Goal: Transaction & Acquisition: Purchase product/service

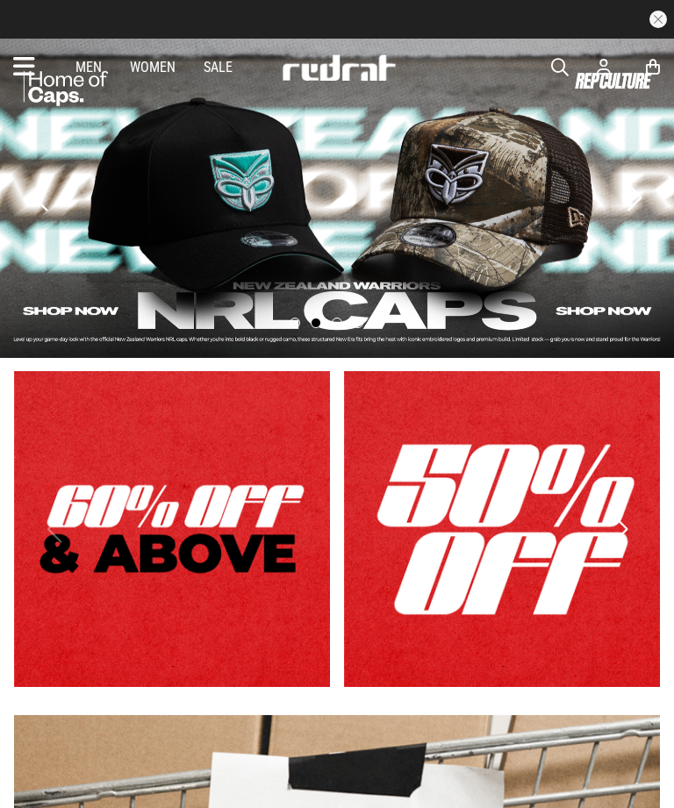
click at [651, 72] on icon at bounding box center [653, 67] width 14 height 18
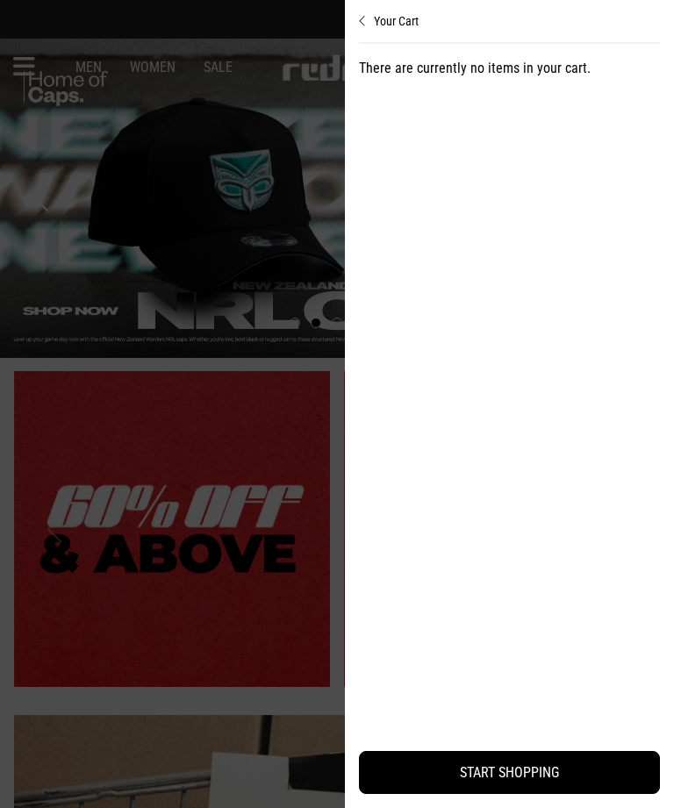
click at [361, 26] on icon "Close cart preview" at bounding box center [363, 21] width 8 height 14
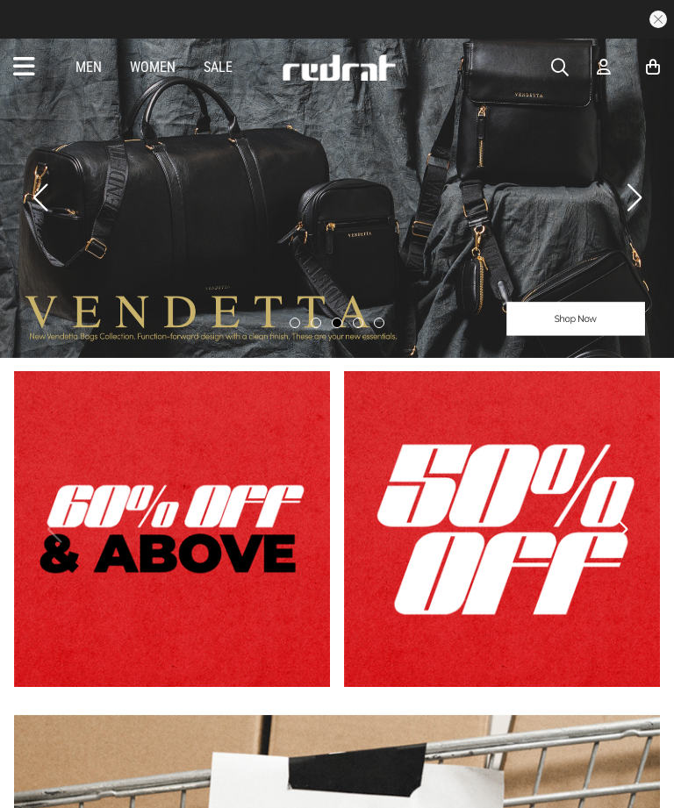
click at [601, 75] on icon at bounding box center [604, 67] width 14 height 18
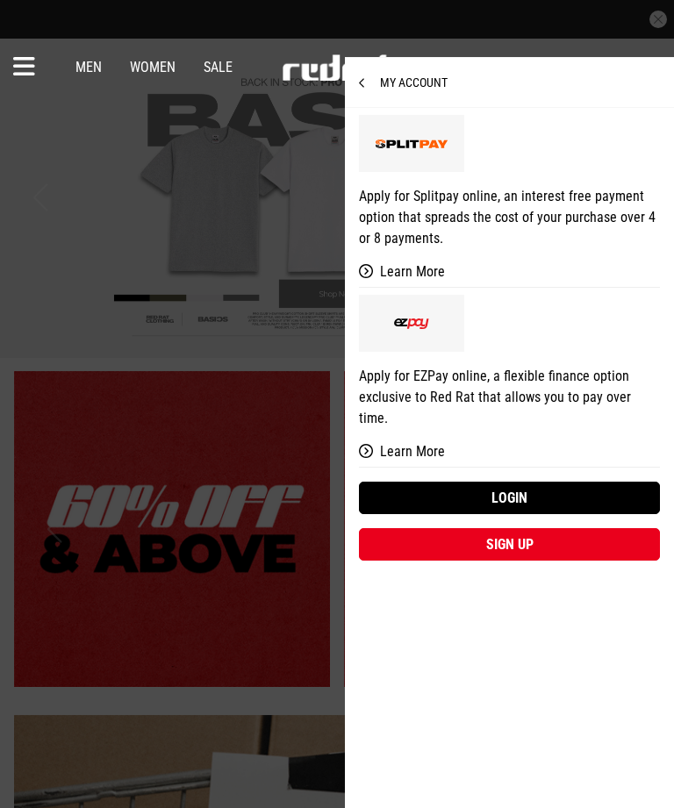
click at [587, 482] on link "Login" at bounding box center [509, 498] width 301 height 32
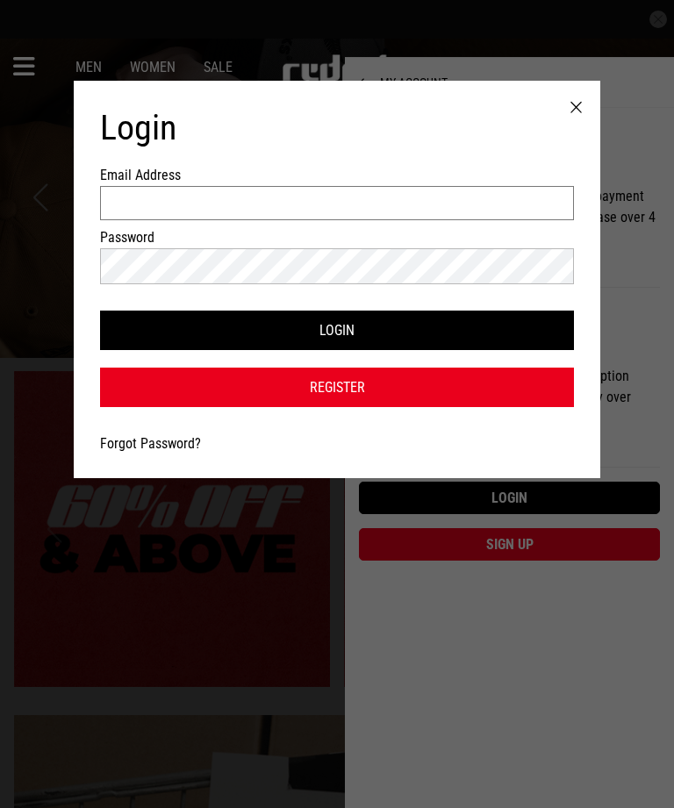
click at [118, 216] on input "Email Address" at bounding box center [337, 203] width 474 height 34
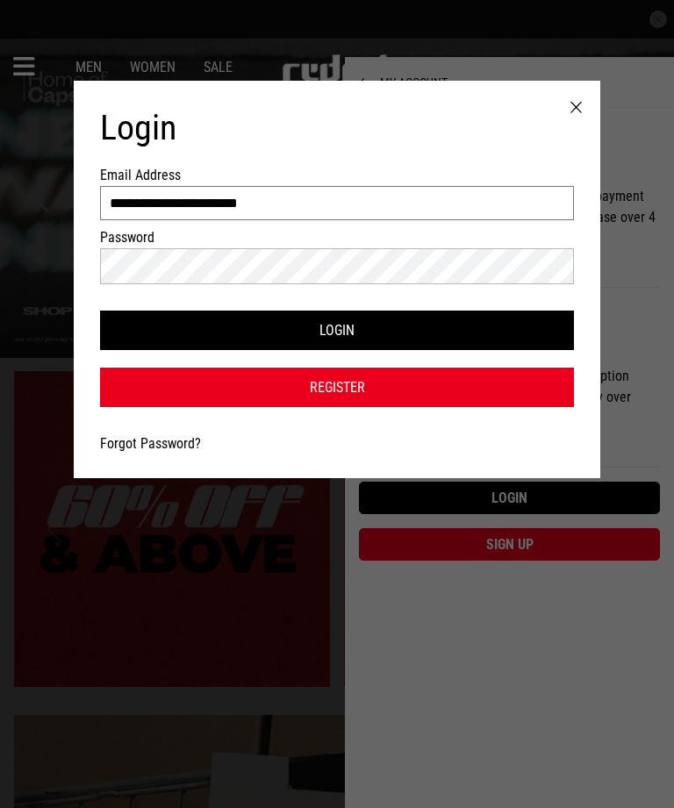
type input "**********"
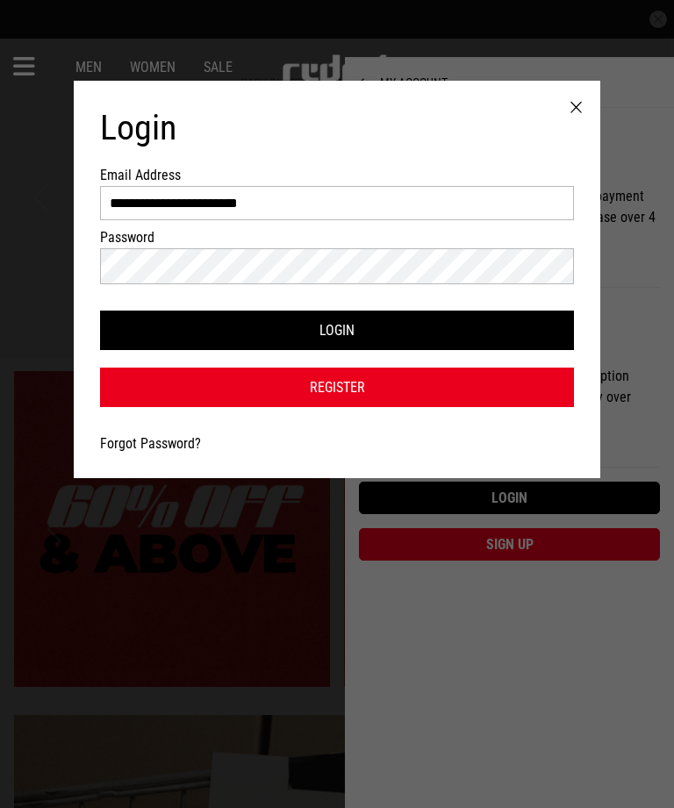
click at [484, 321] on button "Login" at bounding box center [337, 330] width 474 height 39
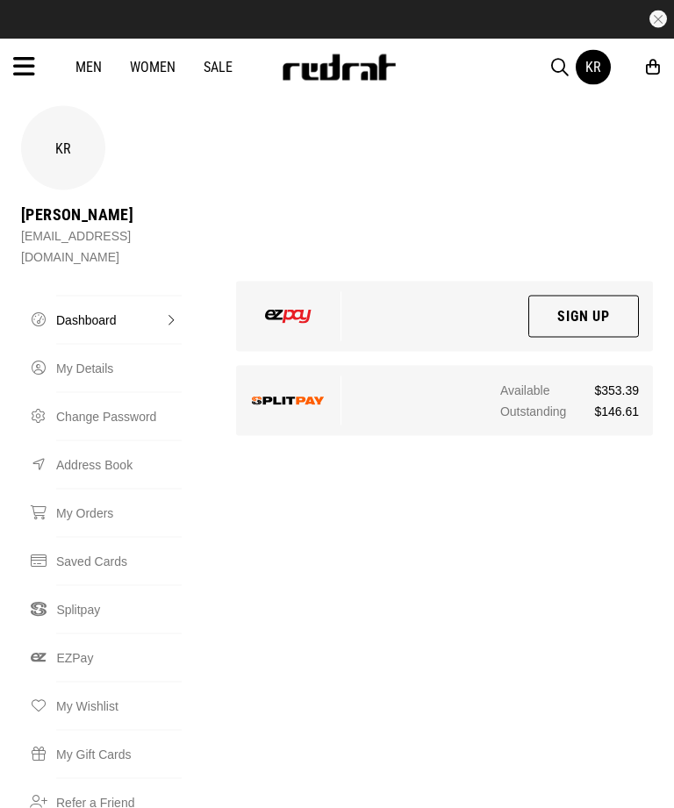
scroll to position [11, 0]
click at [14, 65] on icon at bounding box center [24, 67] width 22 height 29
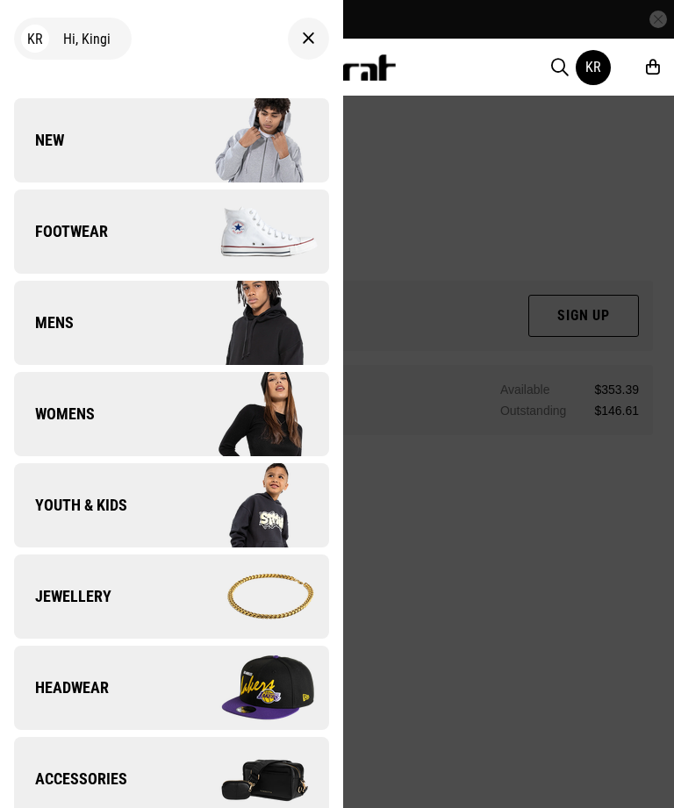
click at [293, 45] on div at bounding box center [308, 39] width 41 height 42
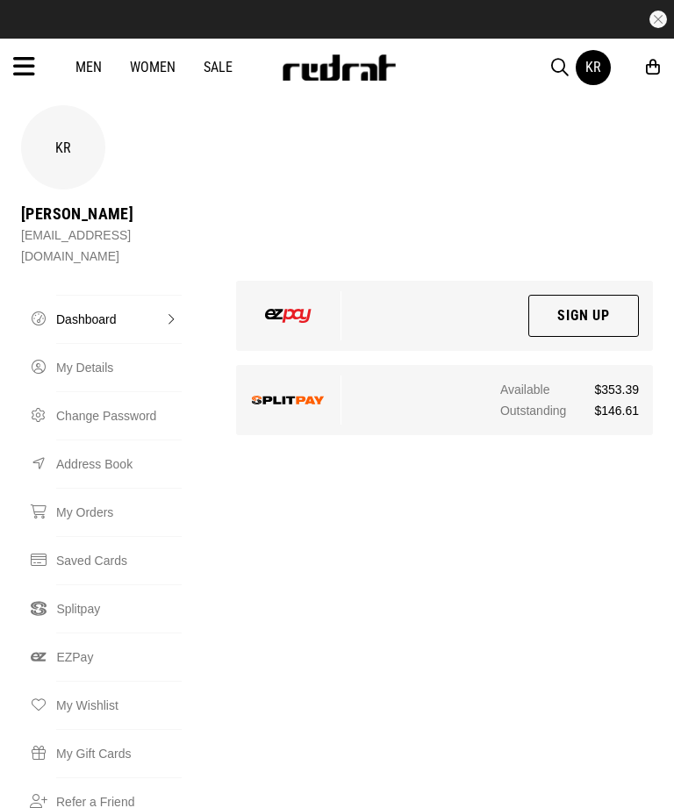
click at [212, 69] on link "Sale" at bounding box center [218, 67] width 29 height 17
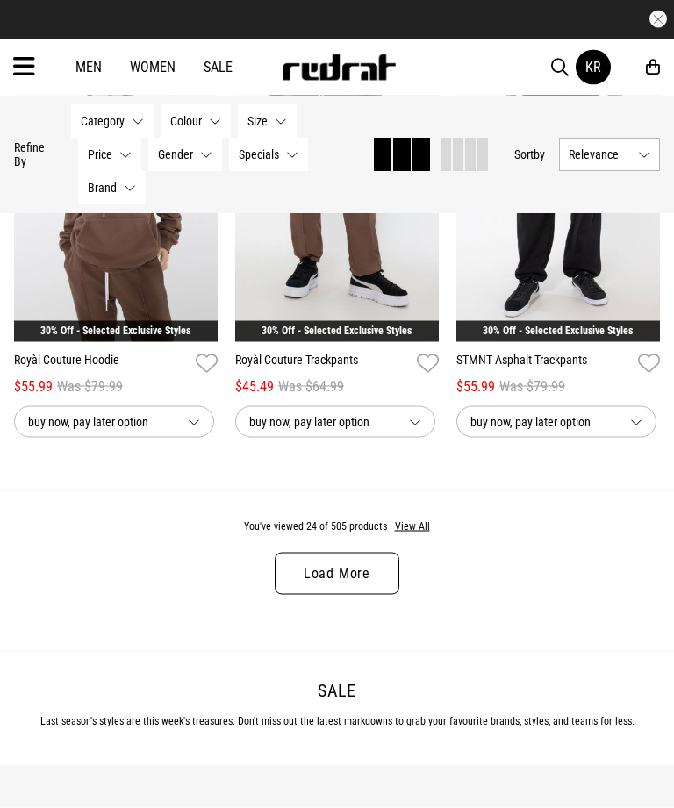
scroll to position [3217, 0]
click at [383, 587] on link "Load More" at bounding box center [337, 574] width 125 height 42
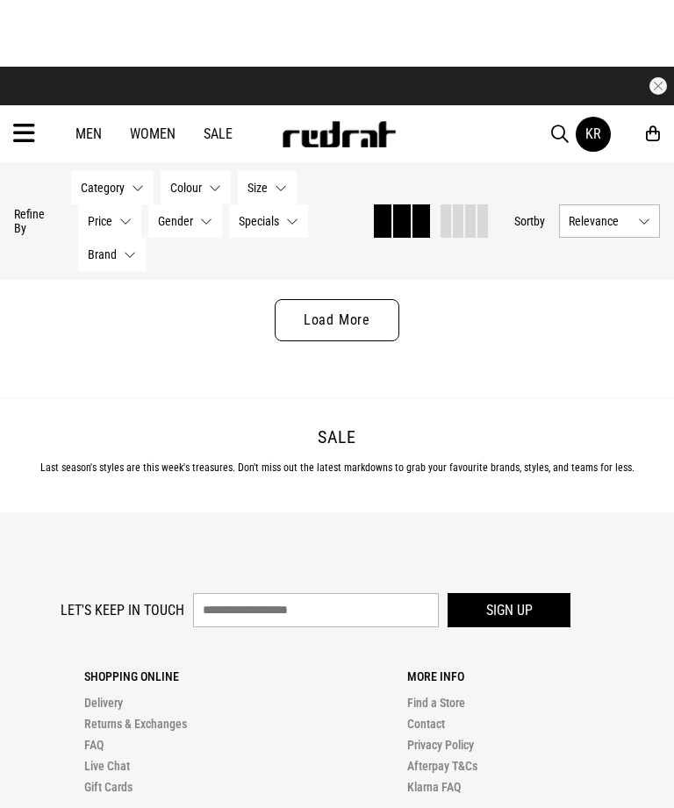
scroll to position [6718, 0]
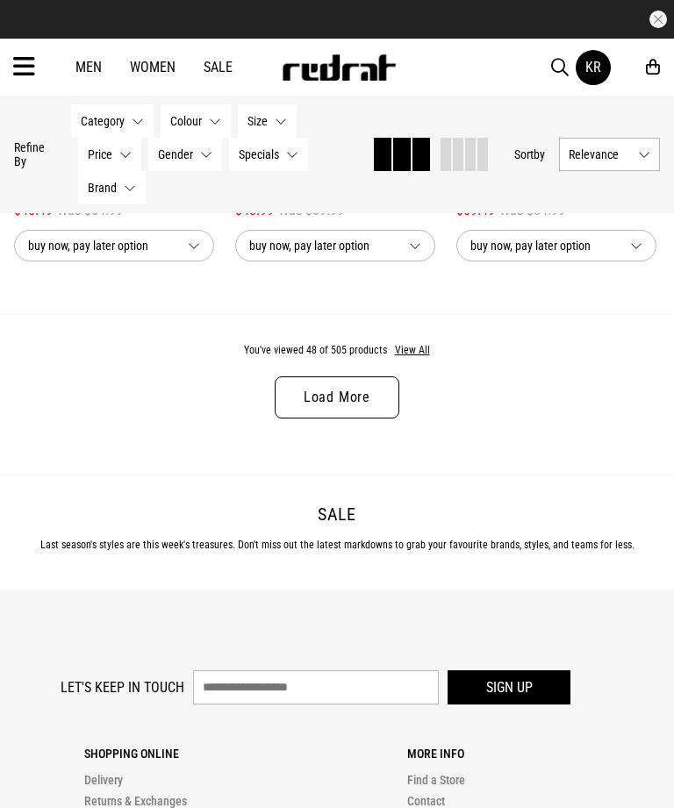
click at [31, 58] on icon at bounding box center [24, 67] width 22 height 29
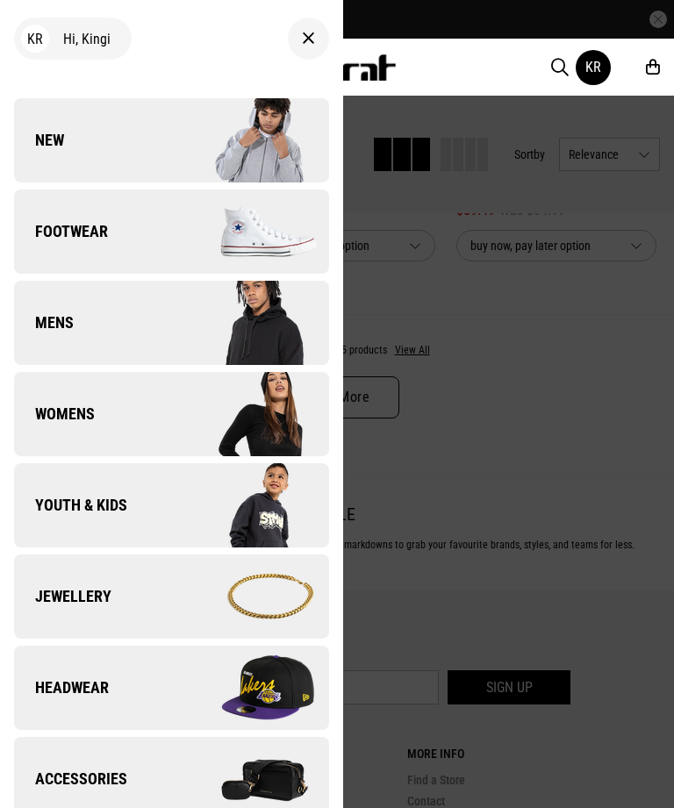
click at [39, 512] on span "Youth & Kids" at bounding box center [70, 505] width 113 height 21
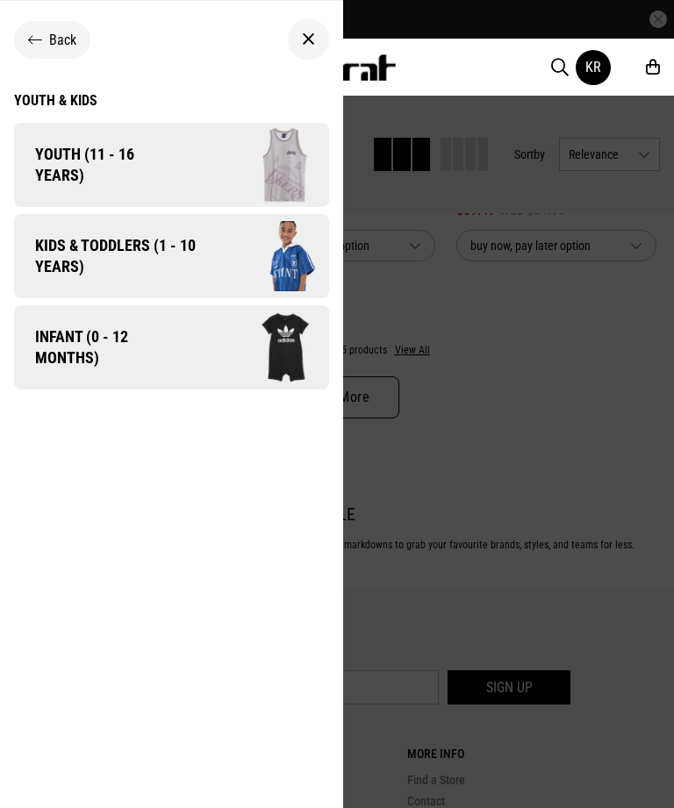
click at [38, 150] on span "Youth (11 - 16 years)" at bounding box center [96, 165] width 165 height 42
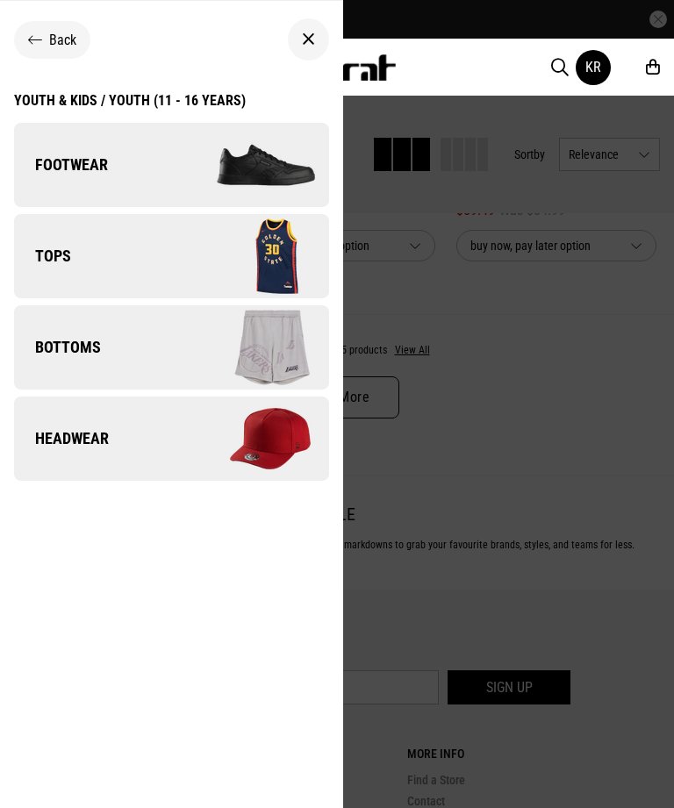
click at [39, 241] on link "Tops" at bounding box center [171, 256] width 315 height 84
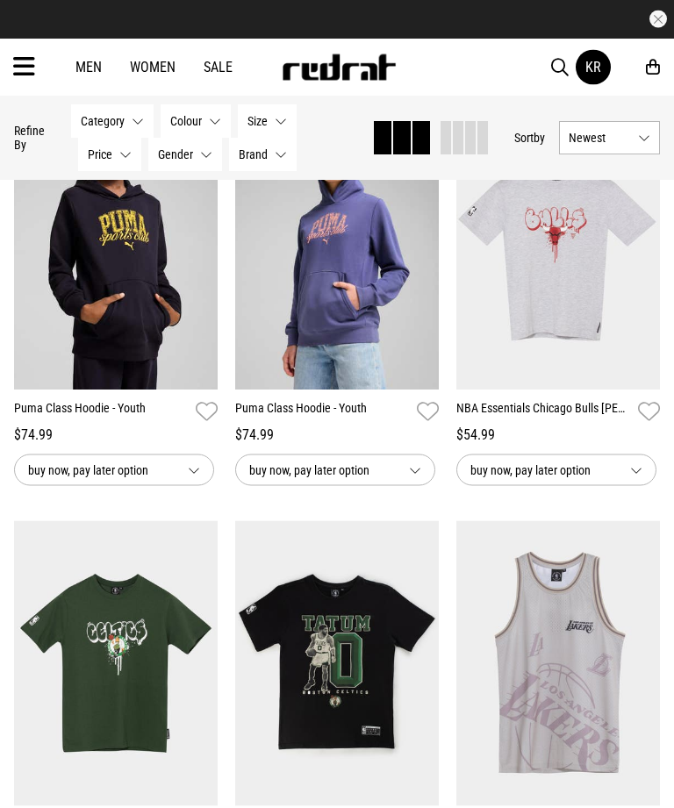
scroll to position [220, 0]
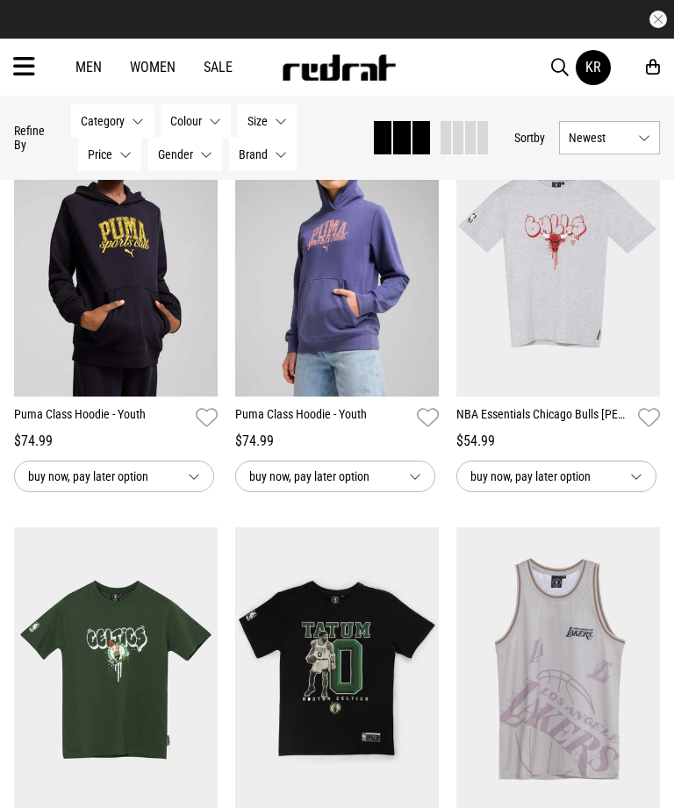
click at [54, 327] on img at bounding box center [116, 253] width 204 height 285
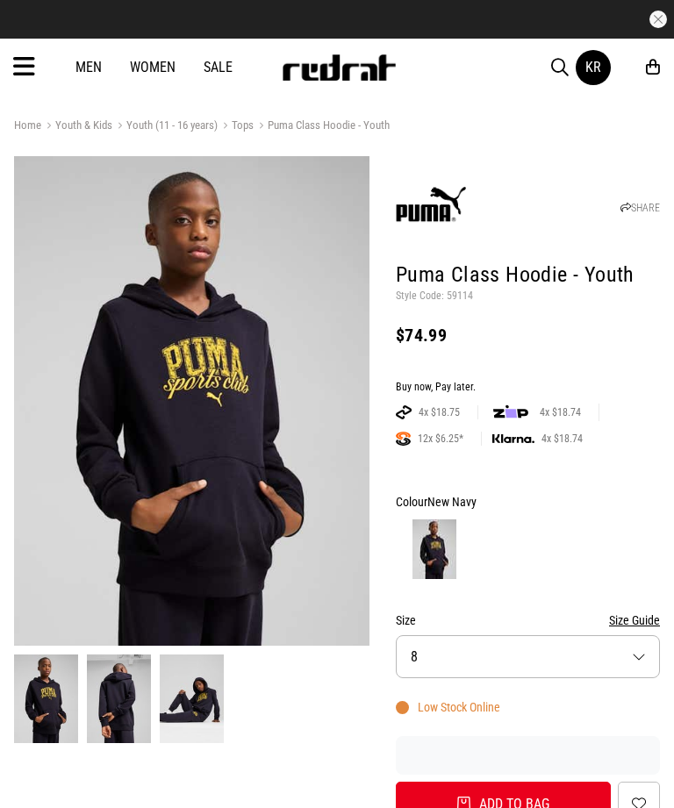
click at [174, 700] on img at bounding box center [192, 698] width 64 height 89
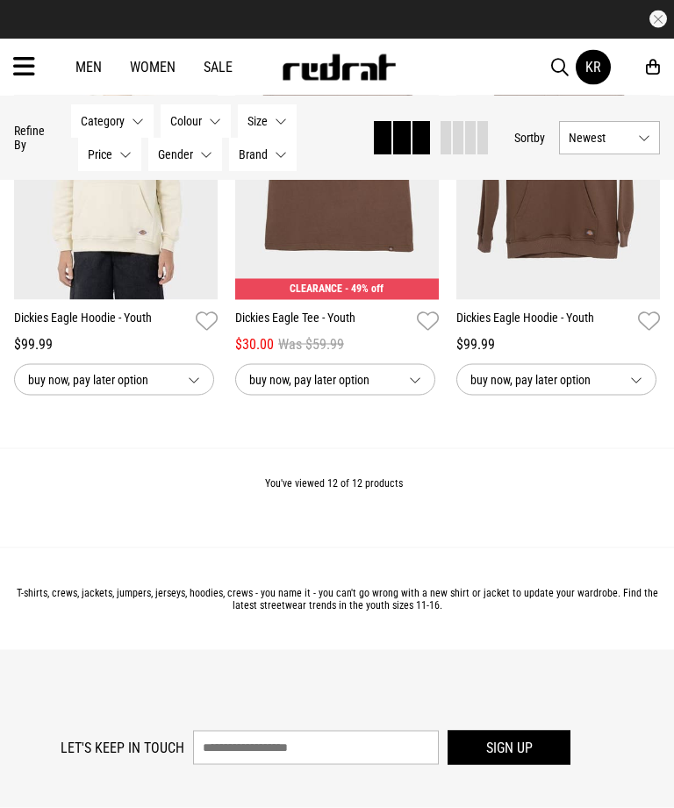
scroll to position [1563, 0]
click at [399, 537] on div "You've viewed 12 of 12 products" at bounding box center [337, 496] width 674 height 99
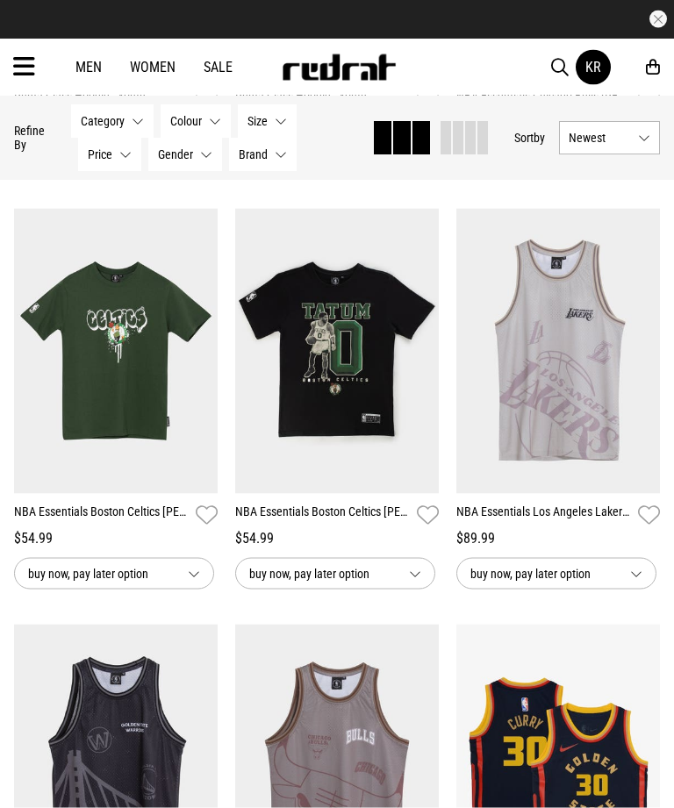
click at [15, 61] on icon at bounding box center [24, 67] width 22 height 29
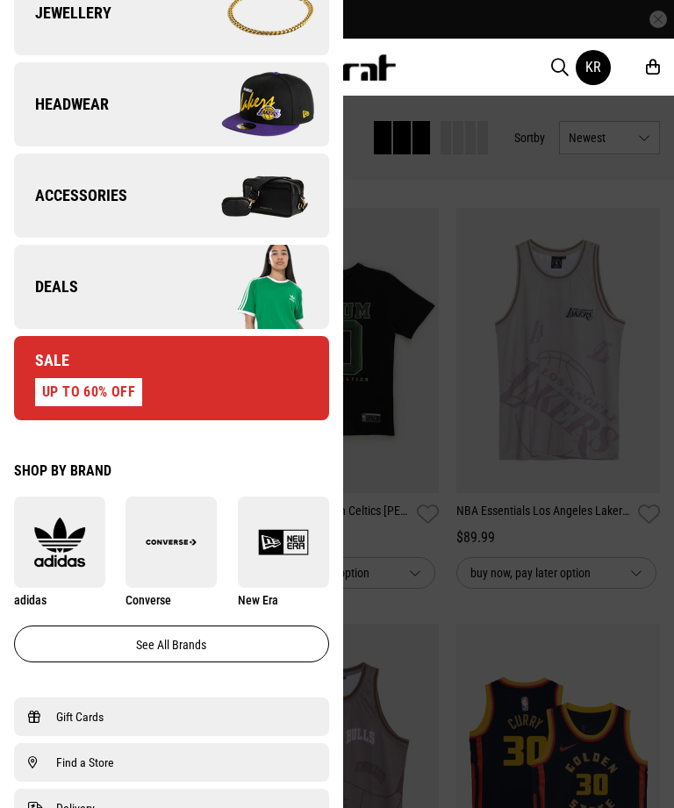
scroll to position [591, 0]
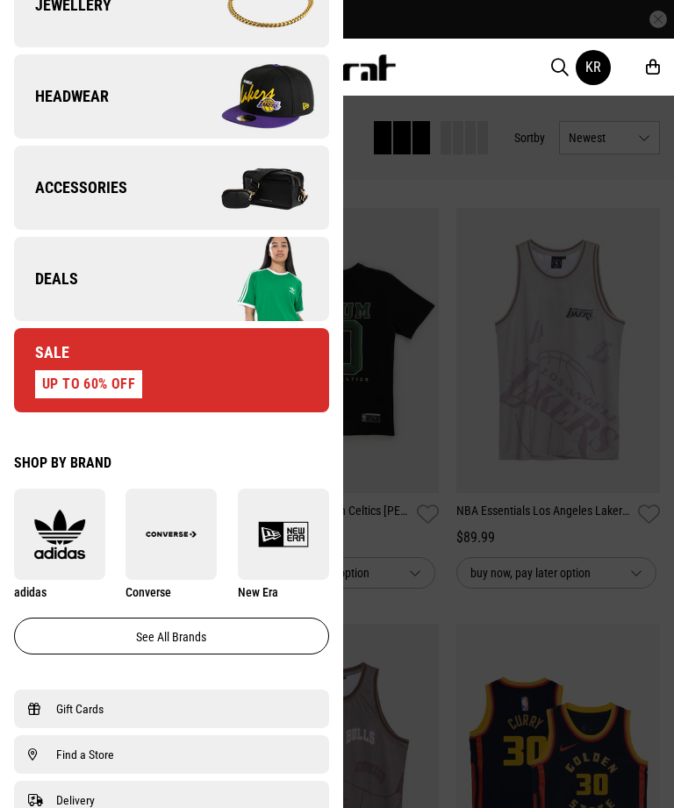
click at [37, 375] on div "UP TO 60% OFF" at bounding box center [88, 384] width 107 height 28
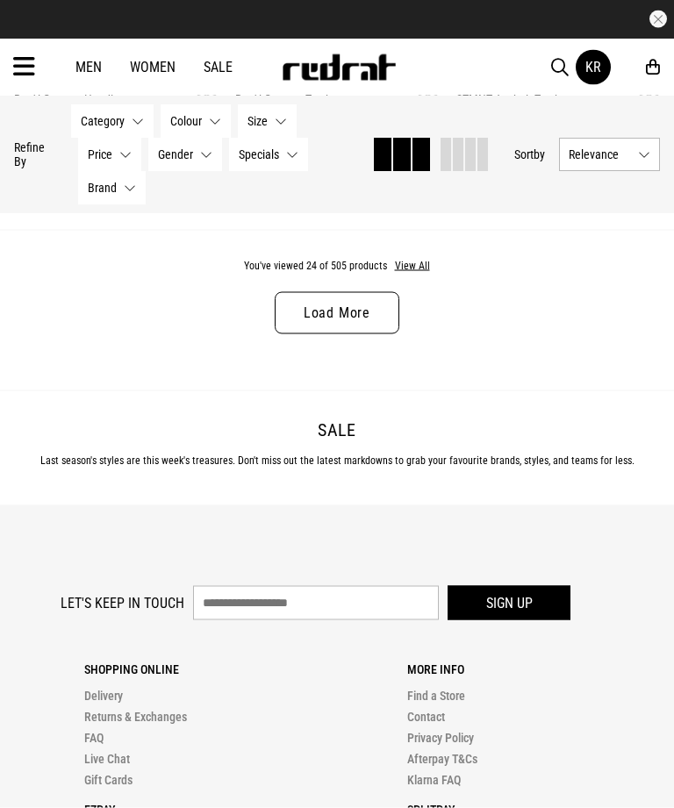
scroll to position [3468, 0]
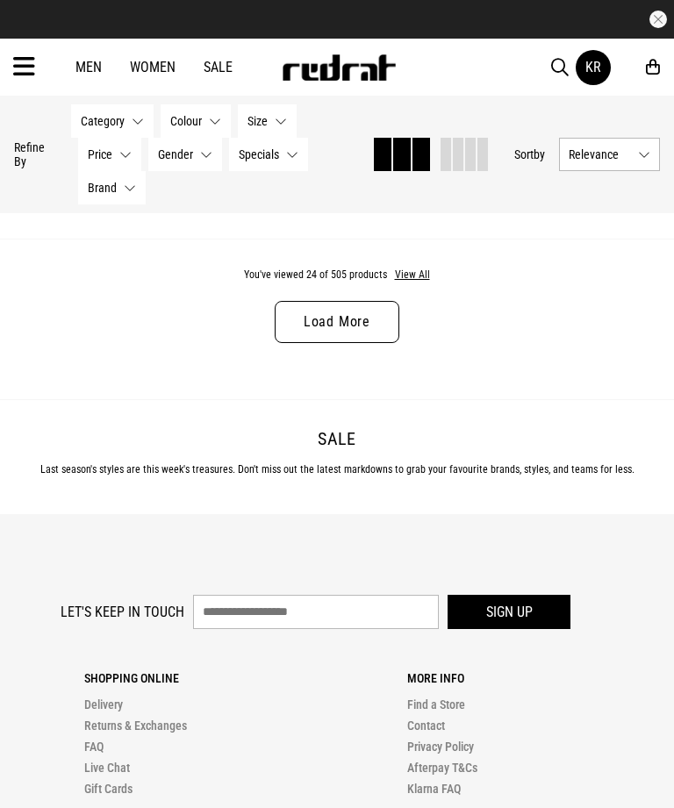
click at [373, 324] on link "Load More" at bounding box center [337, 322] width 125 height 42
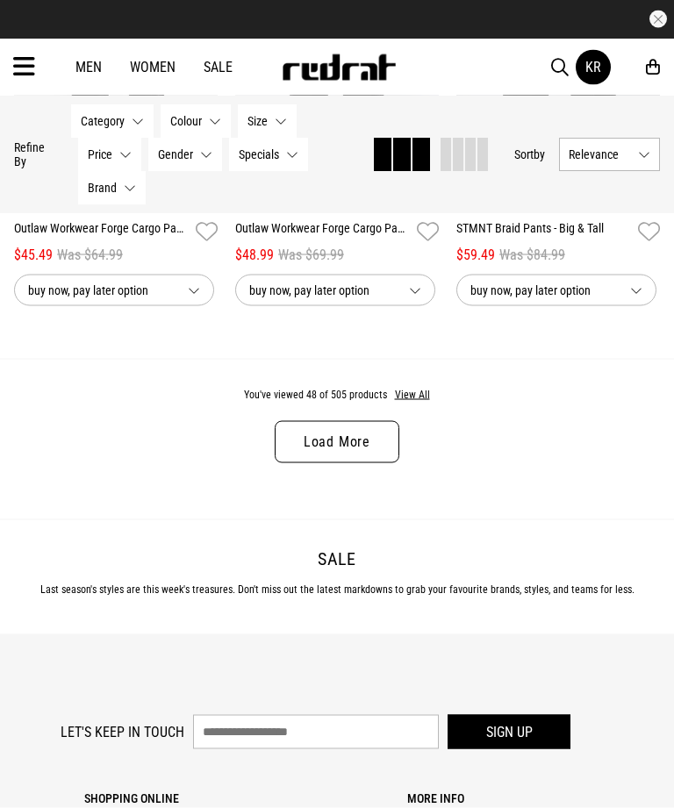
scroll to position [6604, 0]
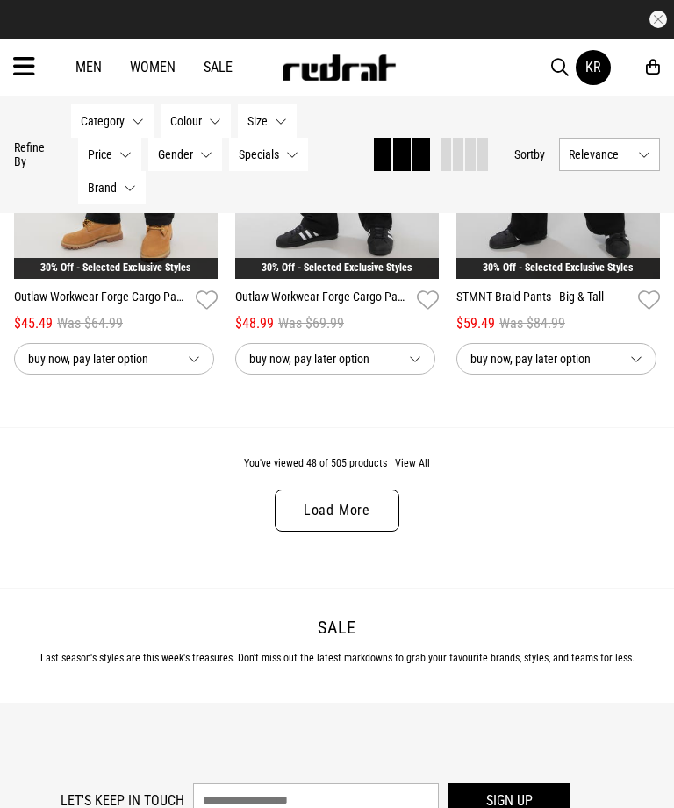
click at [385, 532] on link "Load More" at bounding box center [337, 510] width 125 height 42
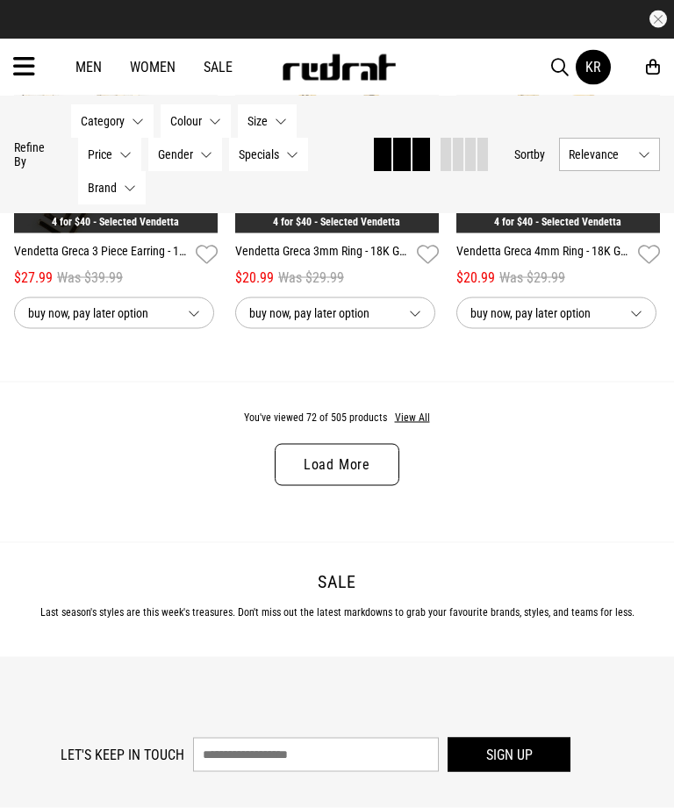
scroll to position [9975, 0]
click at [372, 485] on link "Load More" at bounding box center [337, 464] width 125 height 42
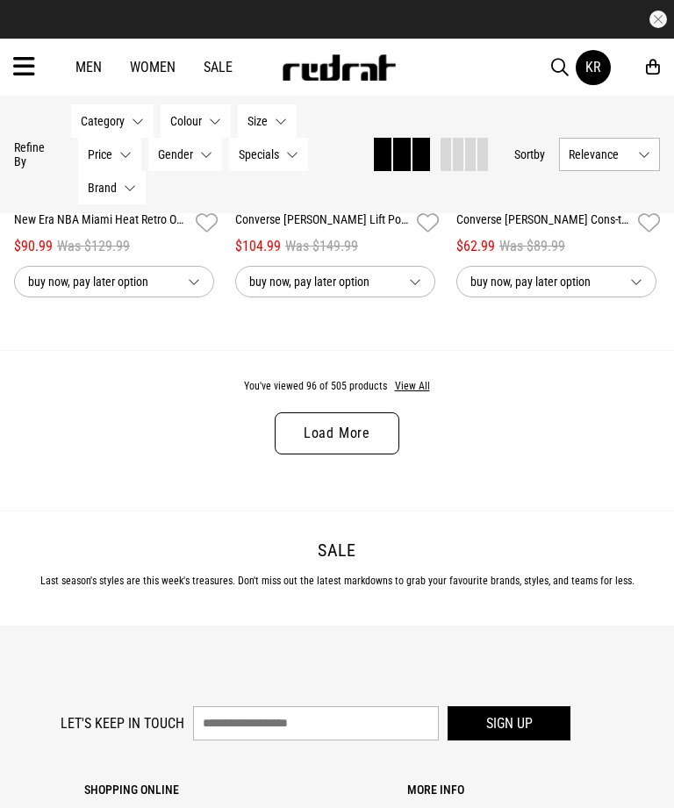
scroll to position [13376, 0]
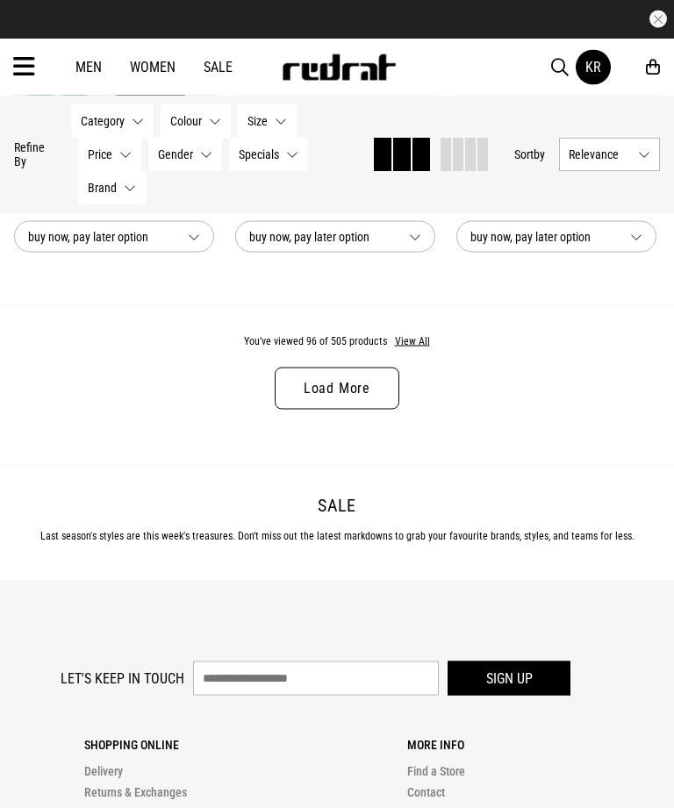
click at [377, 410] on link "Load More" at bounding box center [337, 389] width 125 height 42
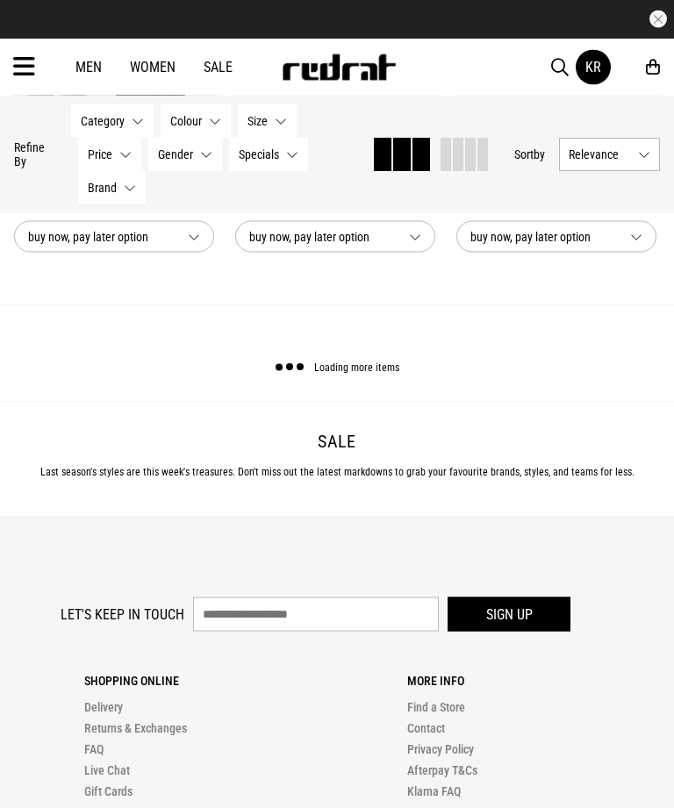
scroll to position [13377, 0]
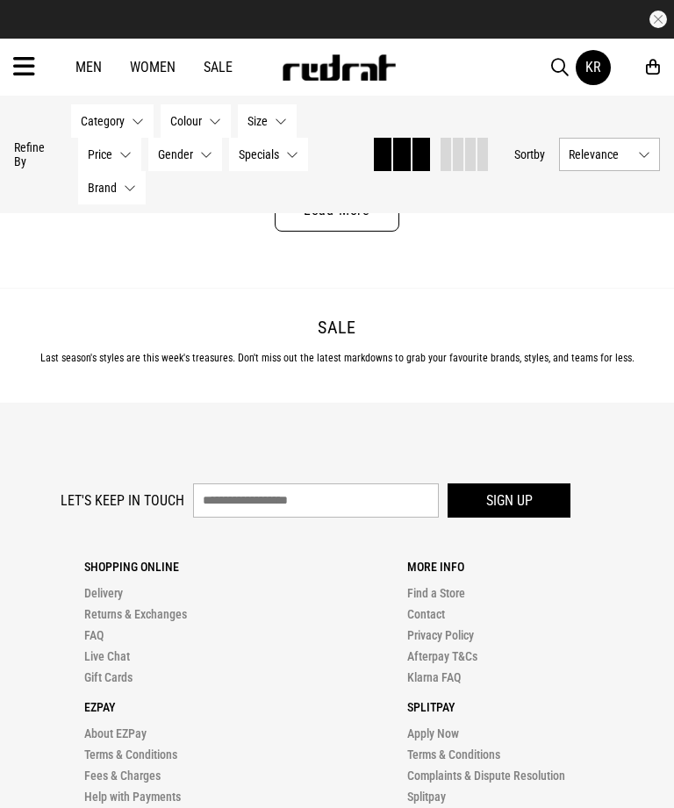
scroll to position [16870, 0]
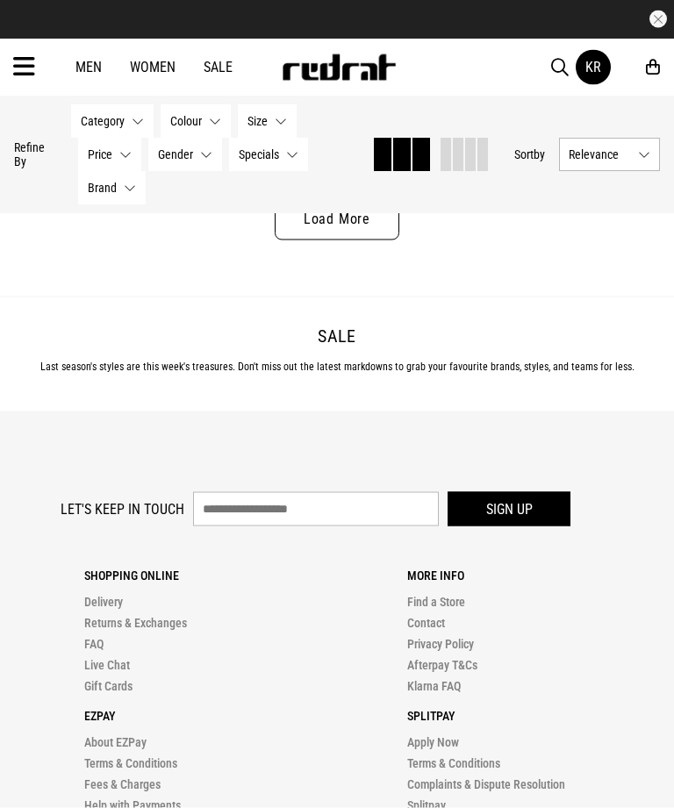
click at [375, 240] on link "Load More" at bounding box center [337, 219] width 125 height 42
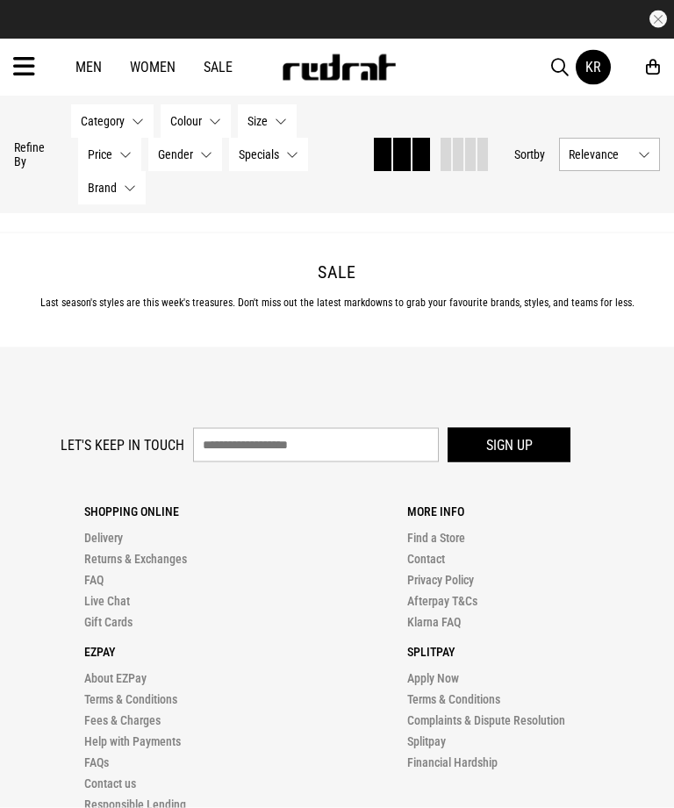
scroll to position [16871, 0]
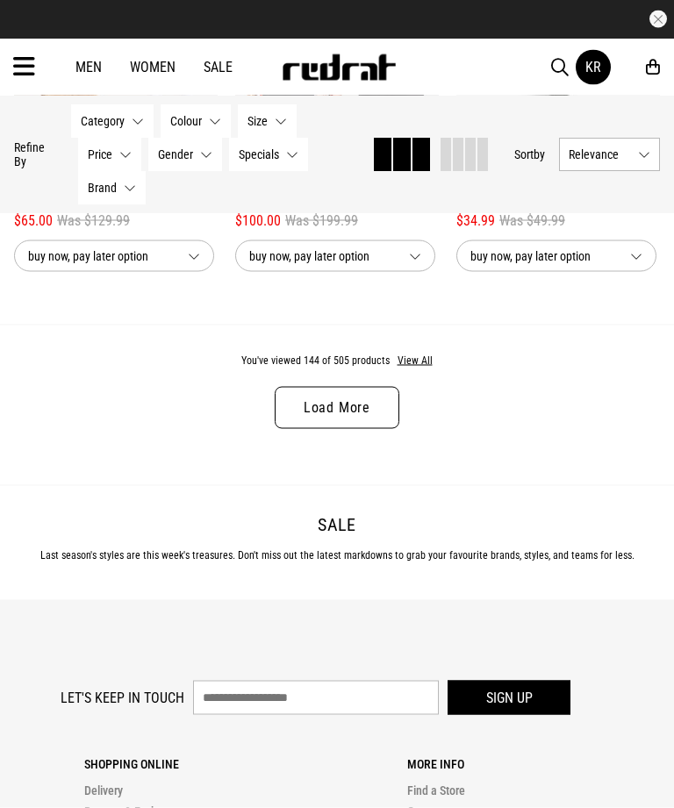
scroll to position [20048, 0]
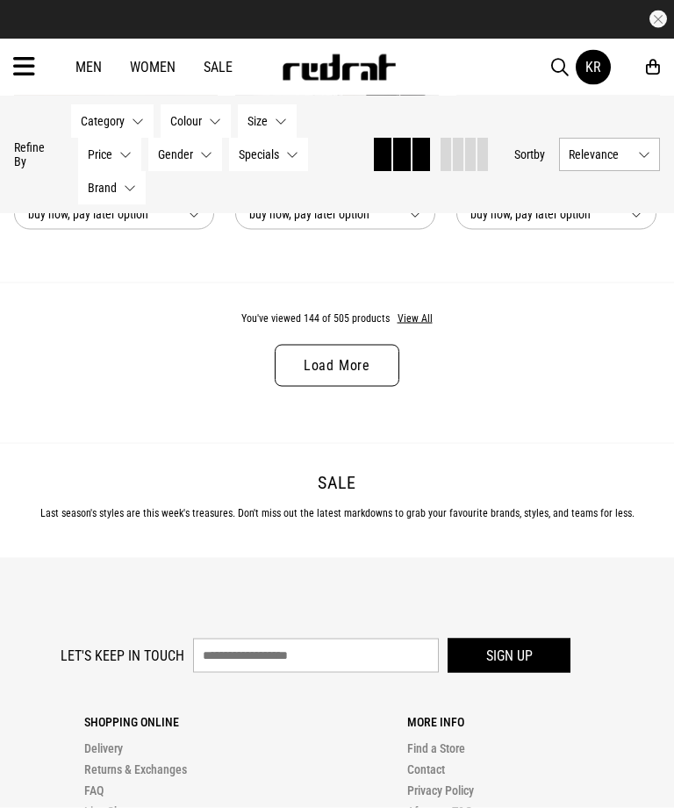
click at [377, 387] on link "Load More" at bounding box center [337, 366] width 125 height 42
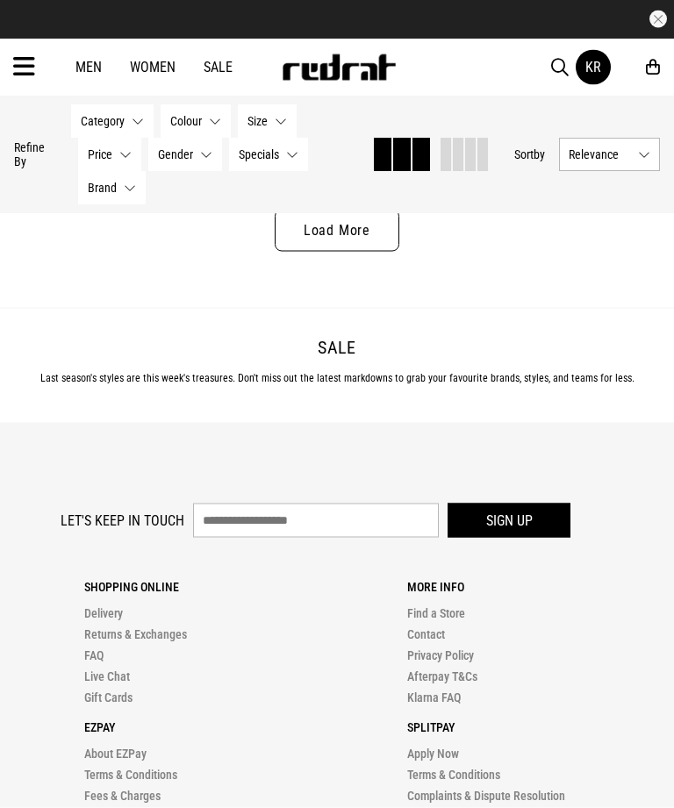
click at [376, 252] on link "Load More" at bounding box center [337, 231] width 125 height 42
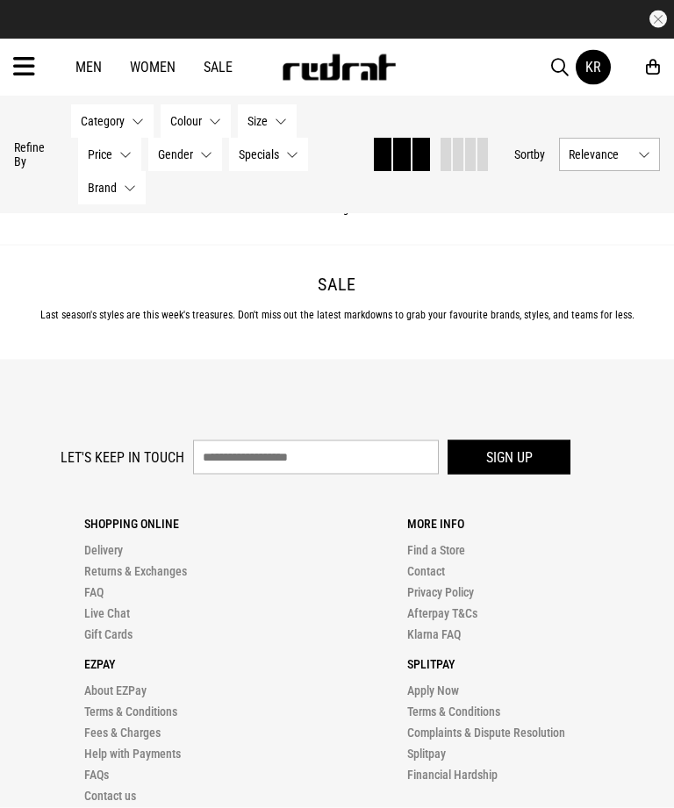
scroll to position [23509, 0]
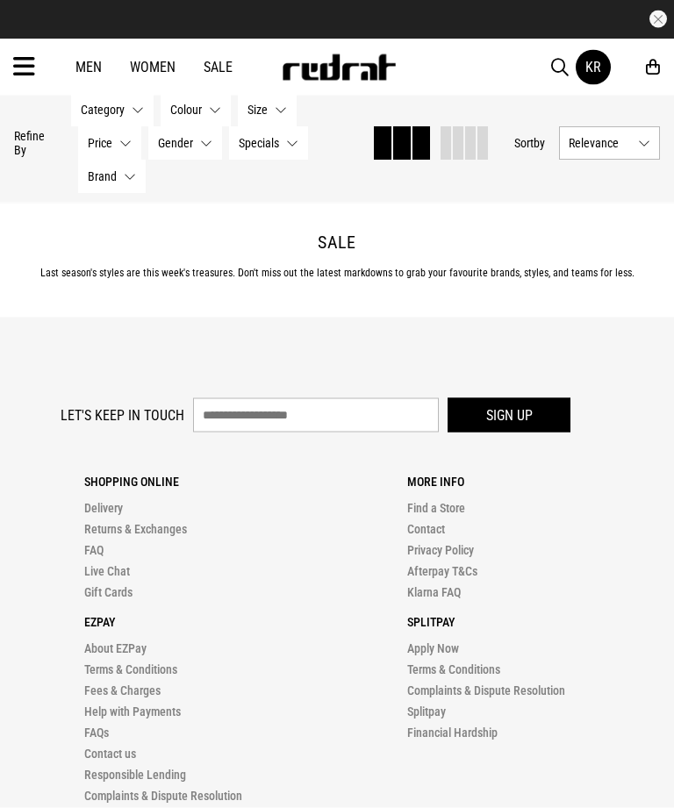
scroll to position [26912, 0]
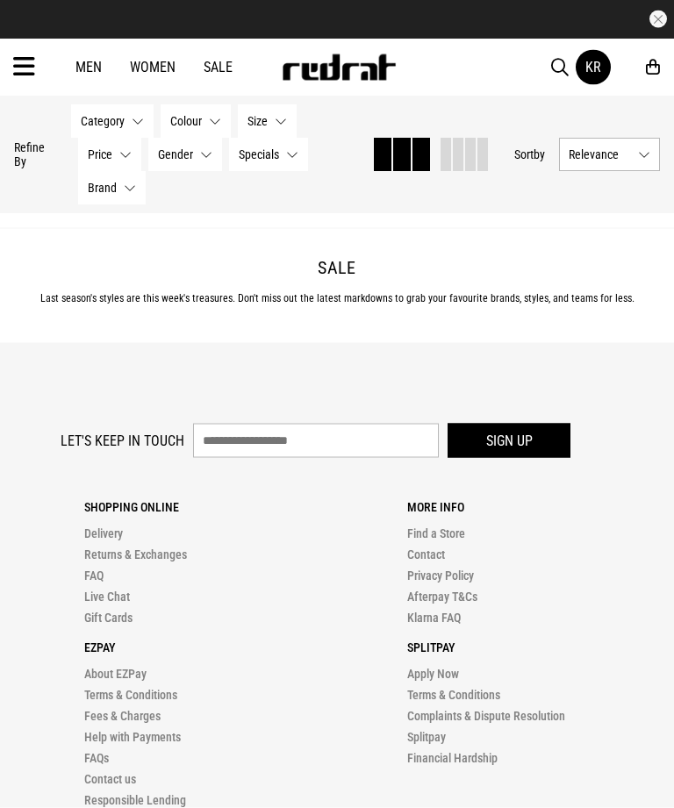
click at [381, 172] on link "Load More" at bounding box center [337, 151] width 125 height 42
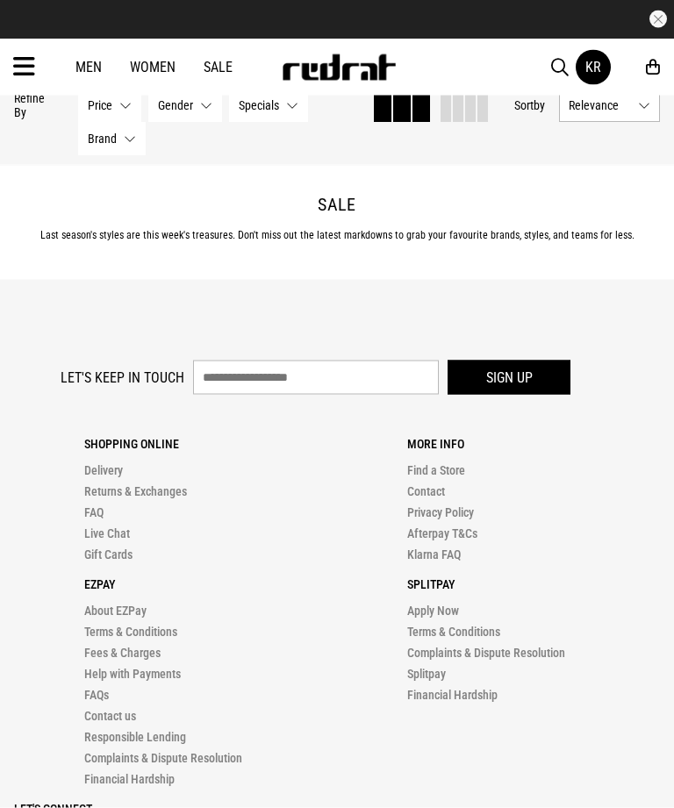
scroll to position [26913, 0]
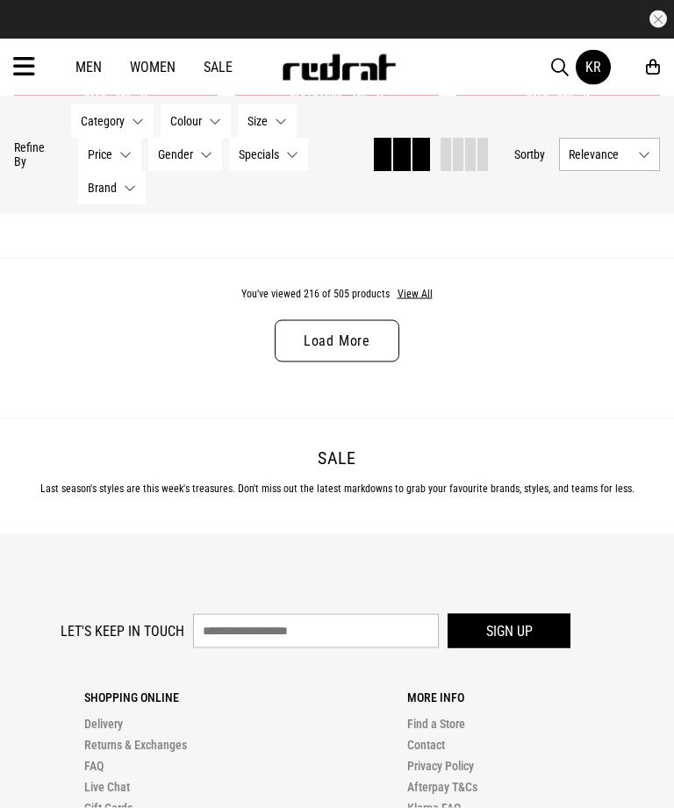
scroll to position [30115, 0]
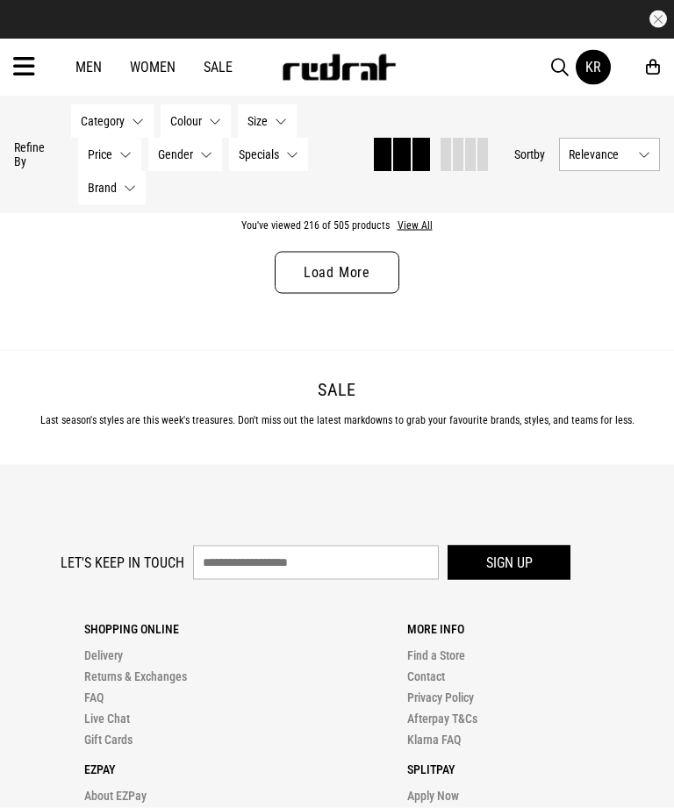
click at [395, 294] on link "Load More" at bounding box center [337, 273] width 125 height 42
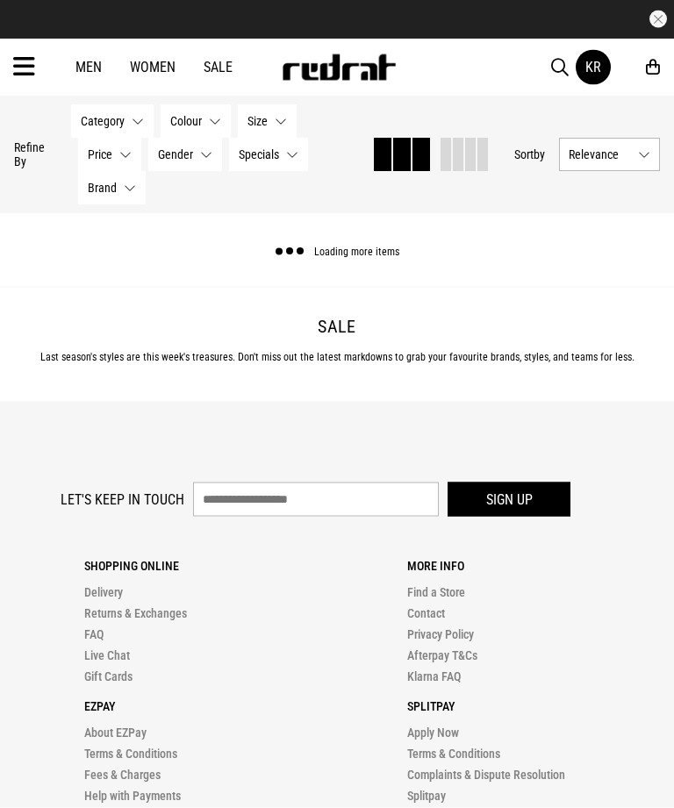
scroll to position [30116, 0]
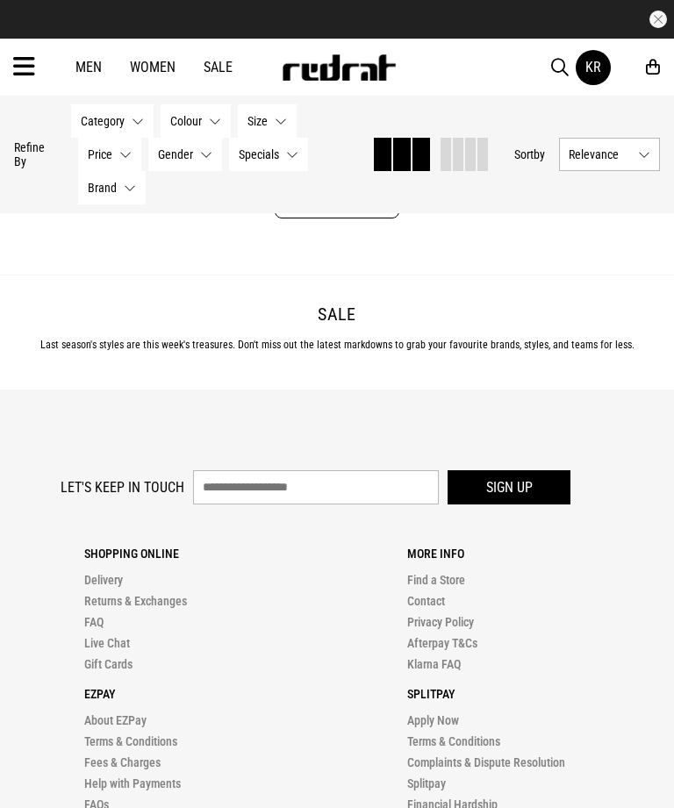
scroll to position [33513, 0]
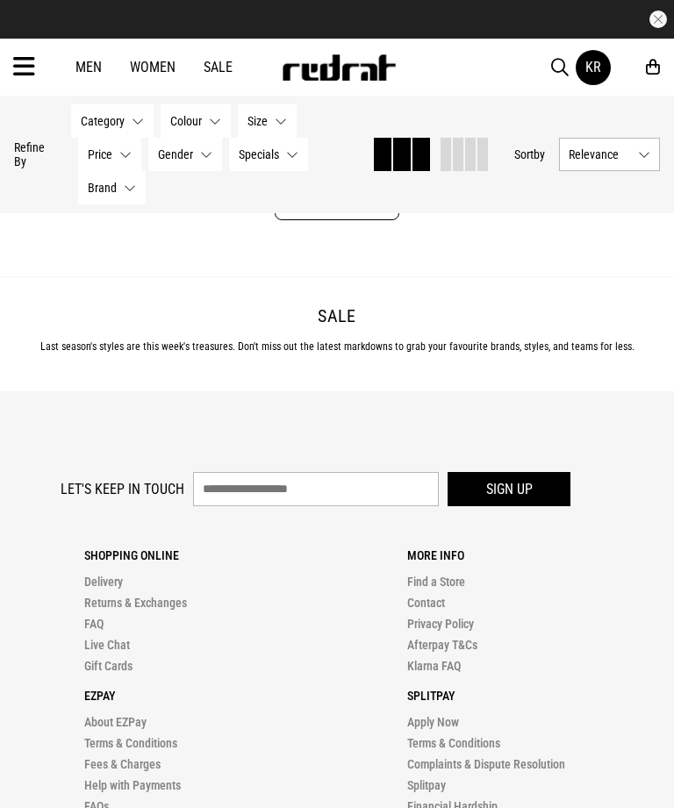
click at [371, 220] on link "Load More" at bounding box center [337, 199] width 125 height 42
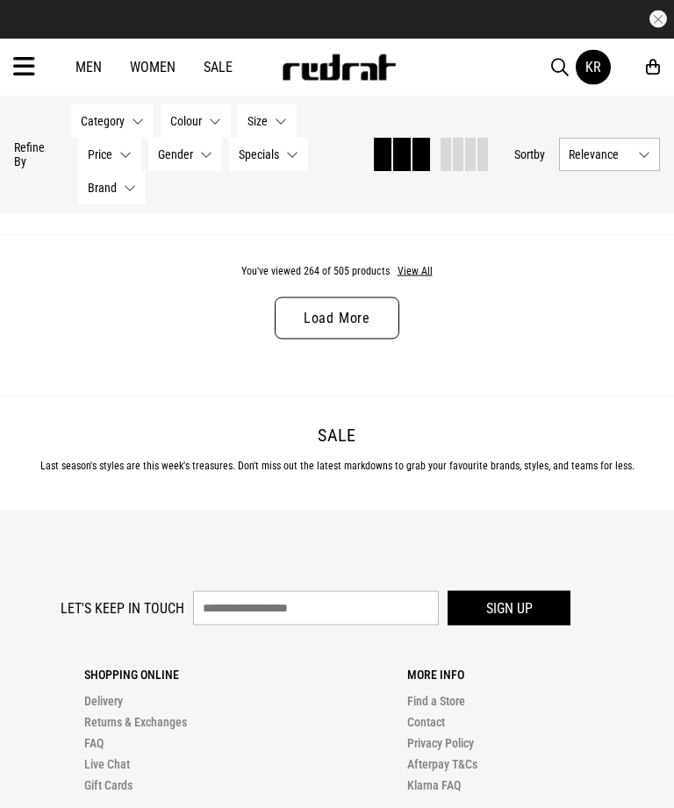
scroll to position [36744, 0]
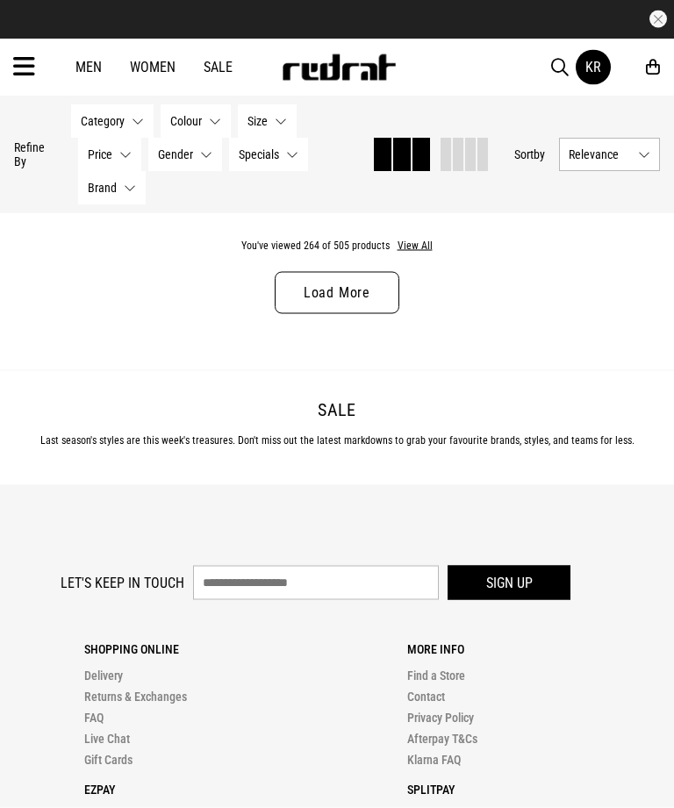
click at [378, 314] on link "Load More" at bounding box center [337, 293] width 125 height 42
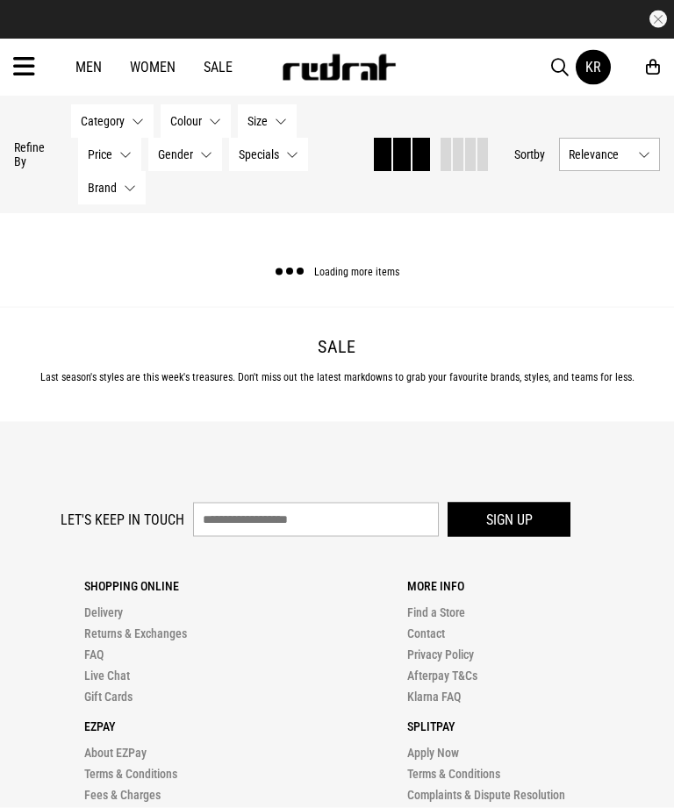
scroll to position [36745, 0]
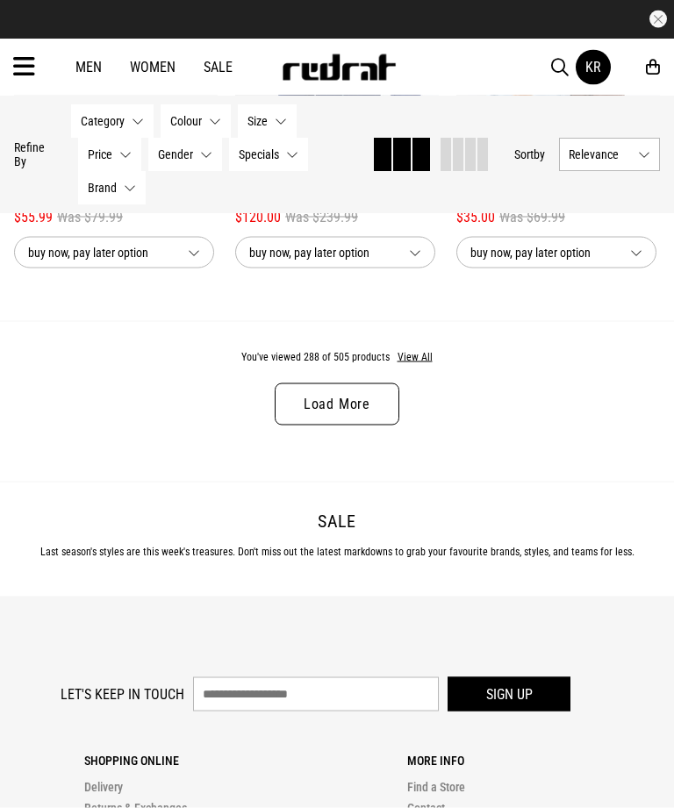
scroll to position [39965, 0]
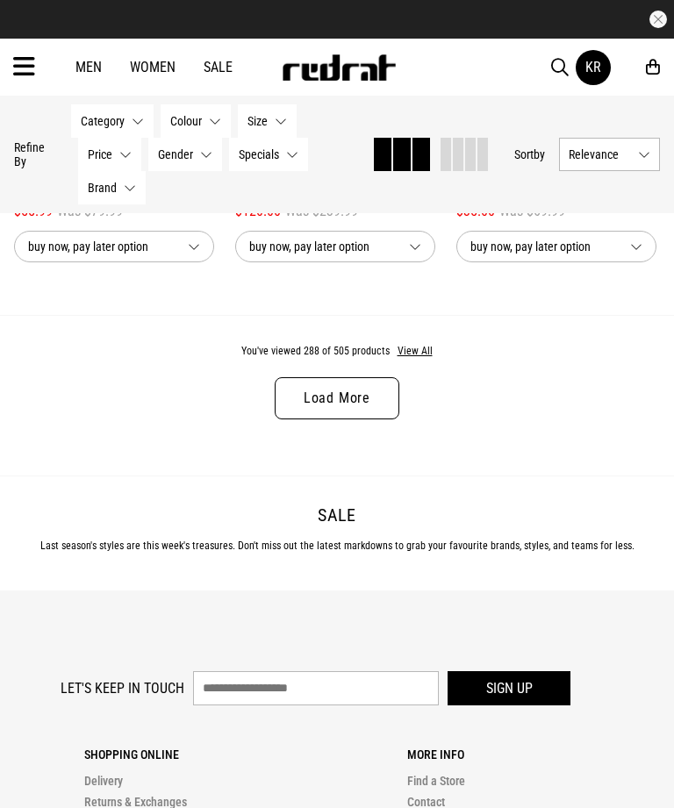
click at [380, 419] on link "Load More" at bounding box center [337, 398] width 125 height 42
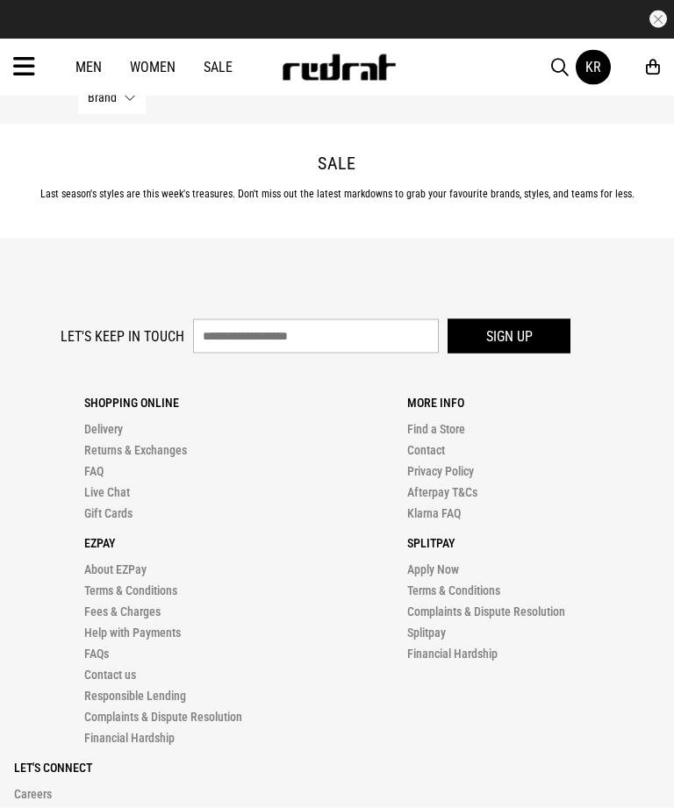
scroll to position [43640, 0]
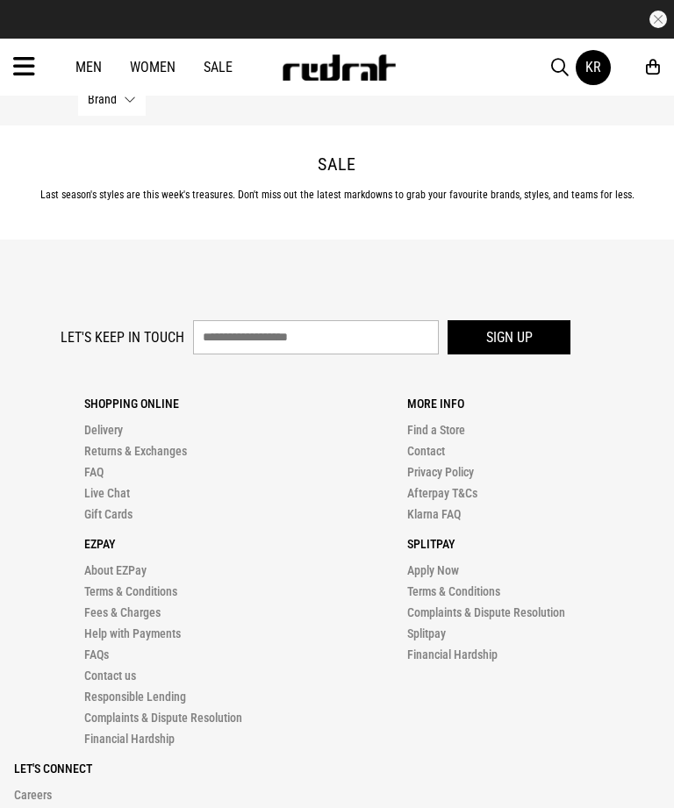
click at [385, 68] on link "Load More" at bounding box center [337, 47] width 125 height 42
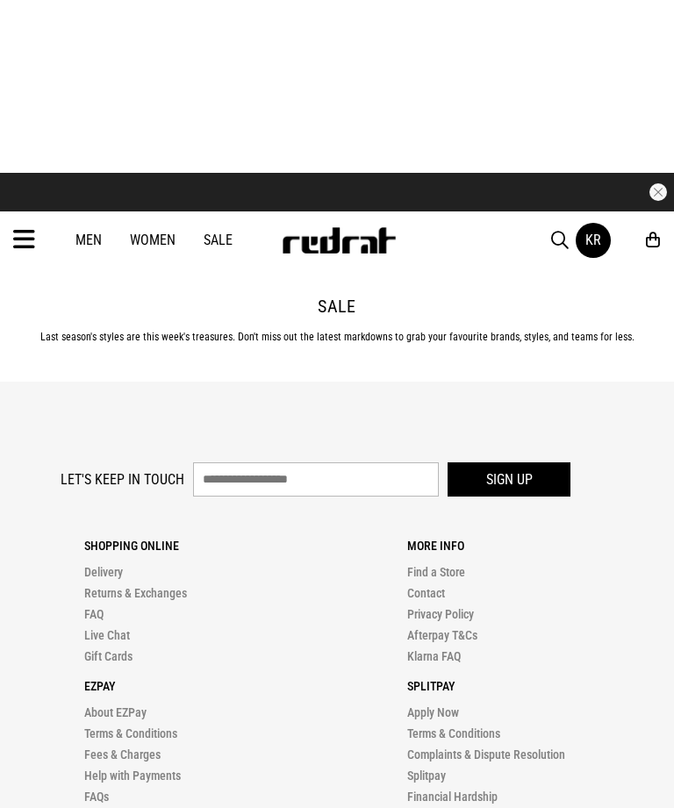
scroll to position [46753, 0]
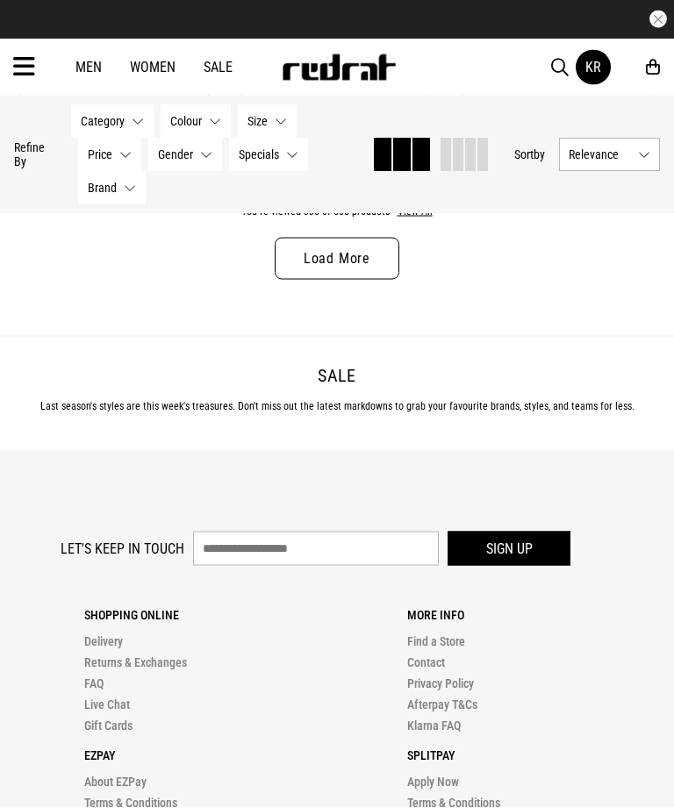
click at [383, 280] on link "Load More" at bounding box center [337, 259] width 125 height 42
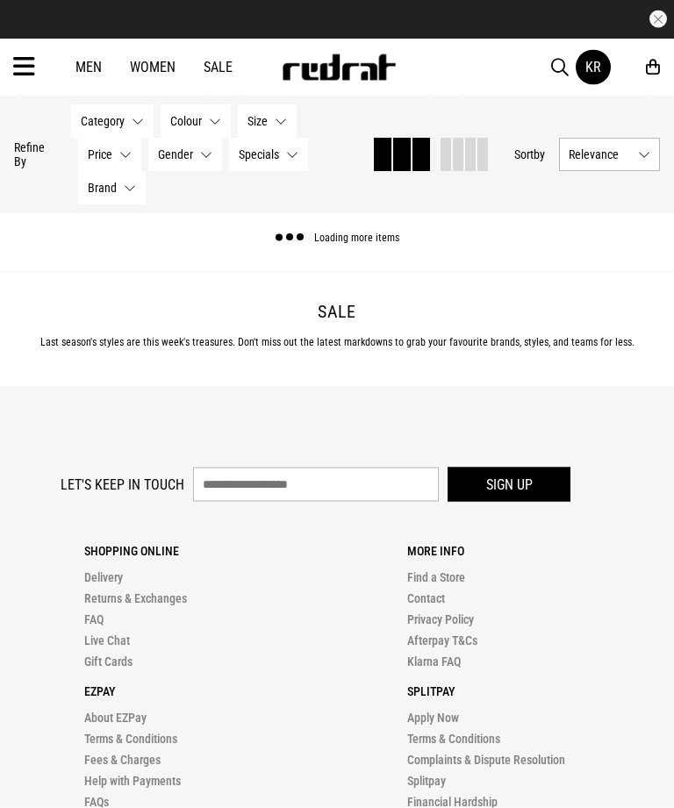
scroll to position [46754, 0]
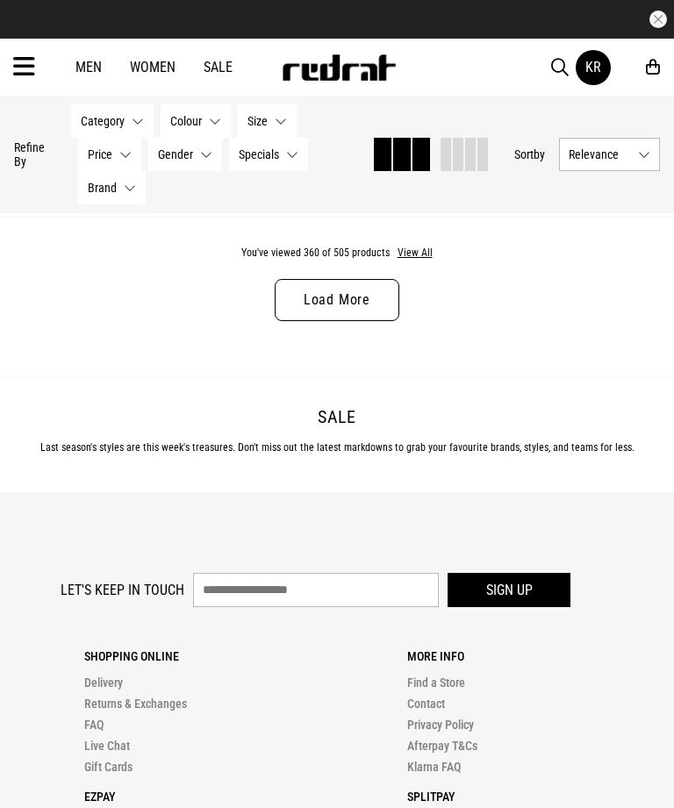
scroll to position [50155, 0]
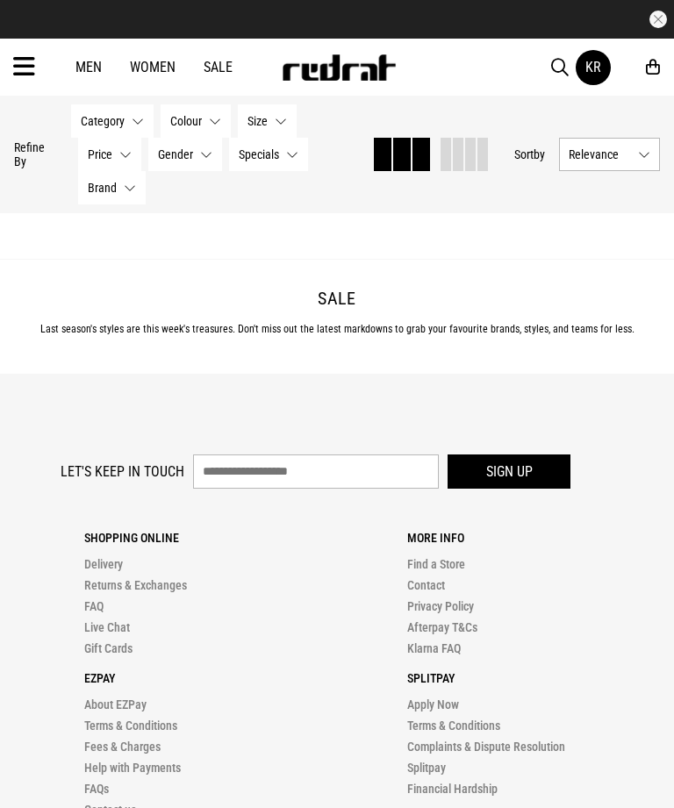
click at [396, 203] on link "Load More" at bounding box center [337, 182] width 125 height 42
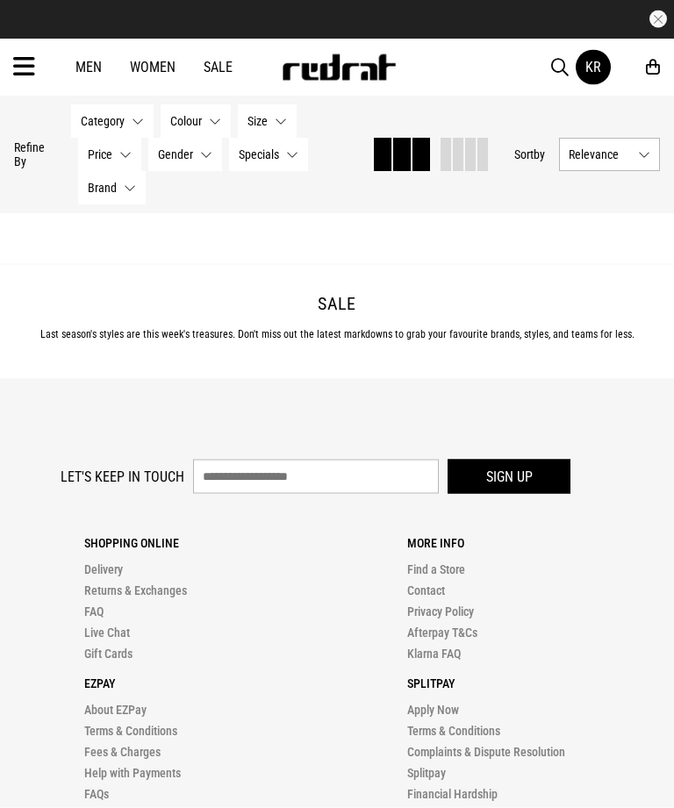
scroll to position [53517, 0]
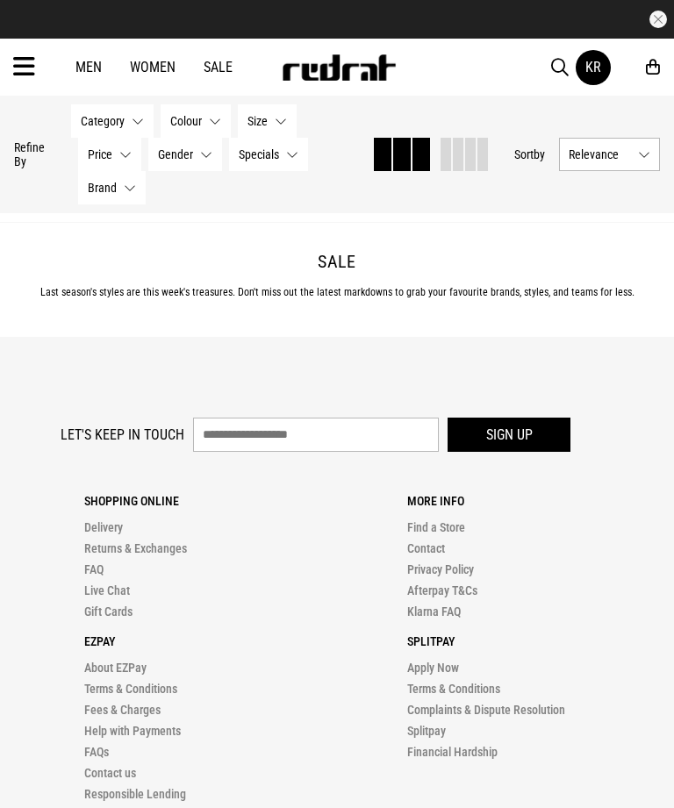
click at [379, 166] on link "Load More" at bounding box center [337, 145] width 125 height 42
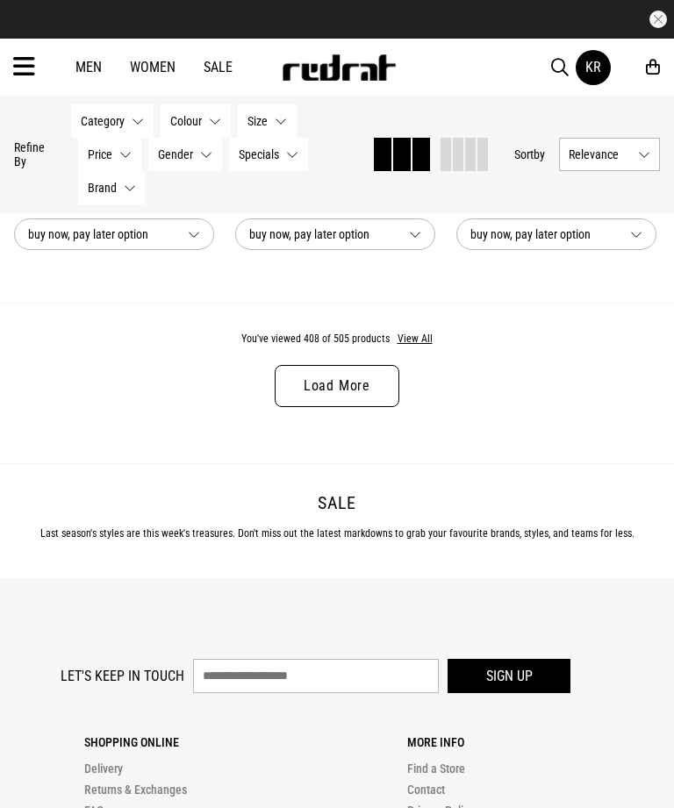
scroll to position [57028, 0]
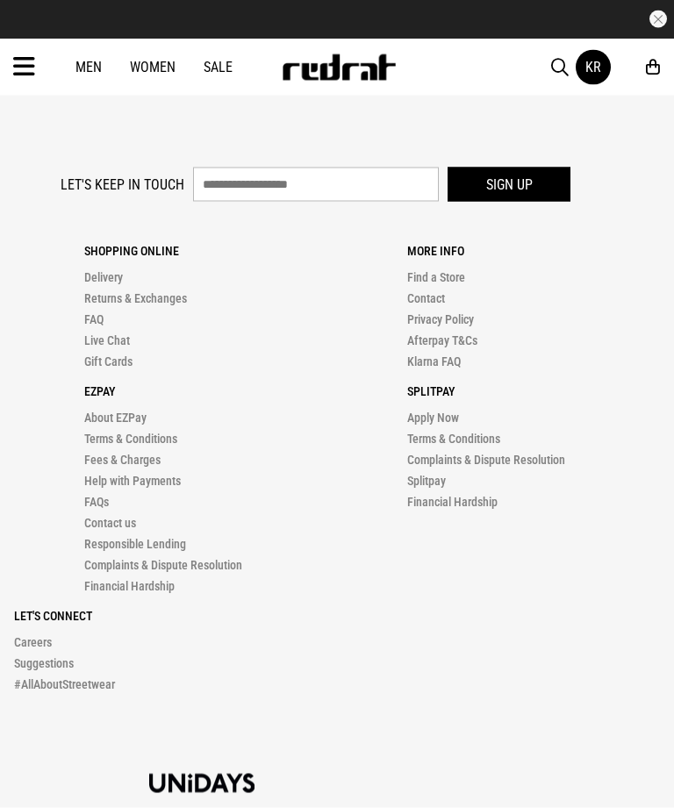
scroll to position [57029, 0]
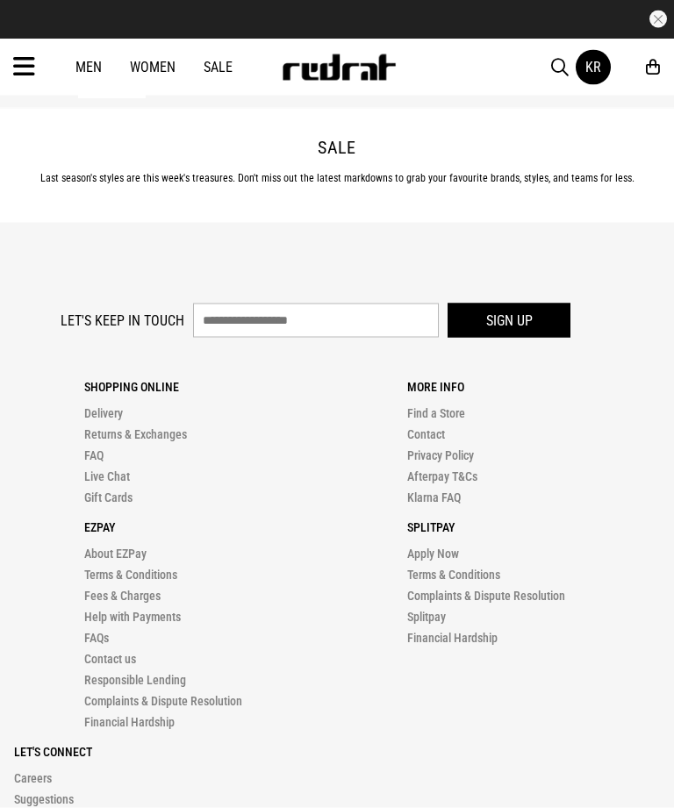
scroll to position [60320, 0]
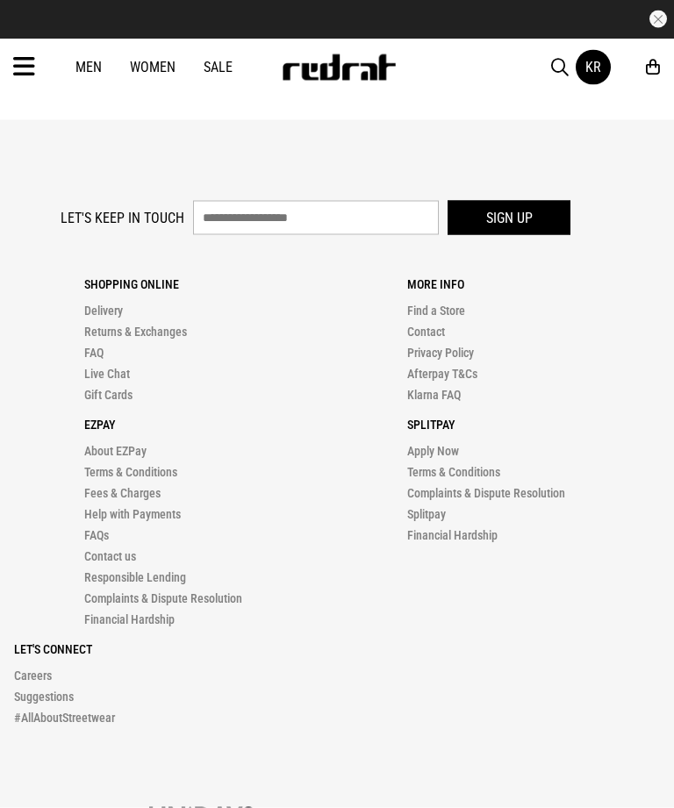
scroll to position [60321, 0]
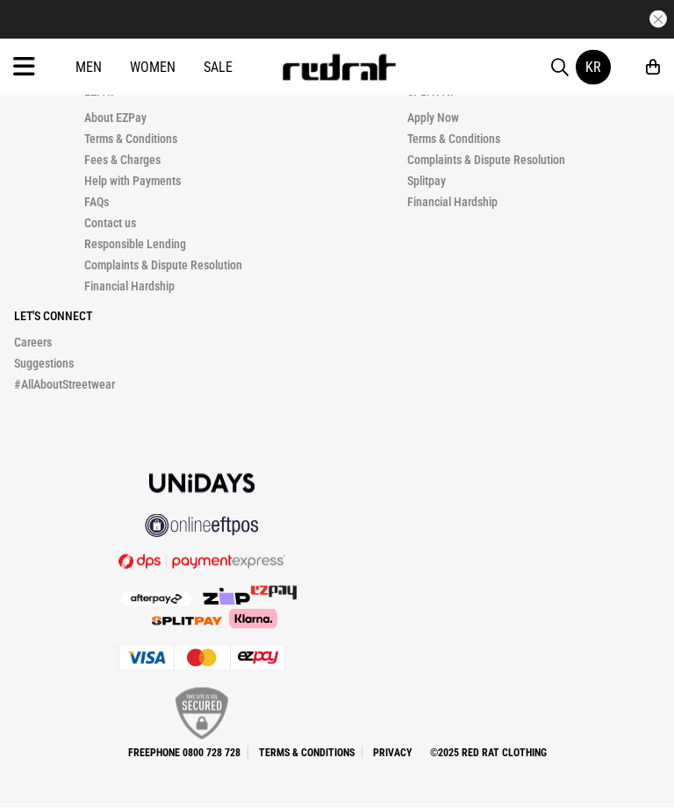
scroll to position [64287, 0]
click at [32, 64] on icon at bounding box center [24, 67] width 22 height 29
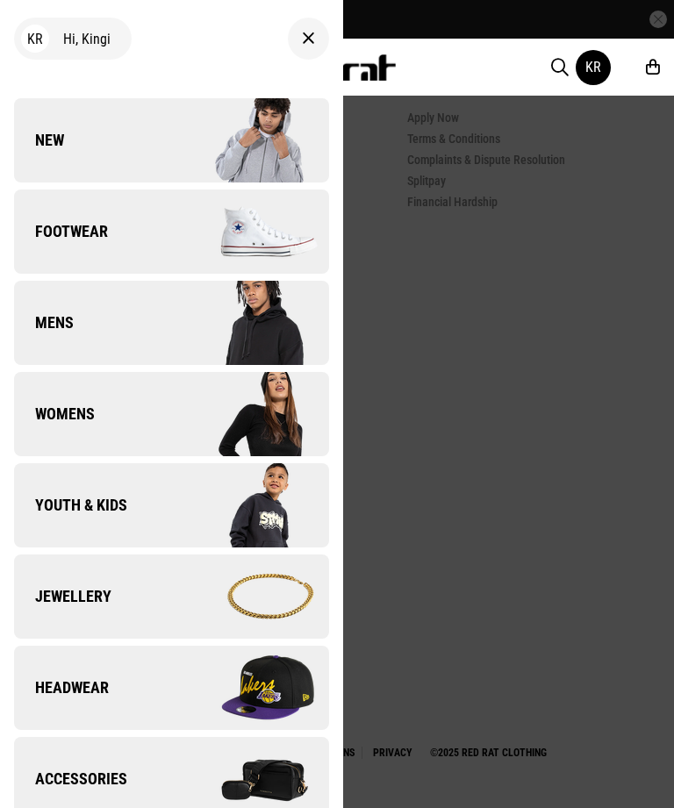
click at [304, 36] on icon at bounding box center [308, 38] width 13 height 21
